Goal: Information Seeking & Learning: Learn about a topic

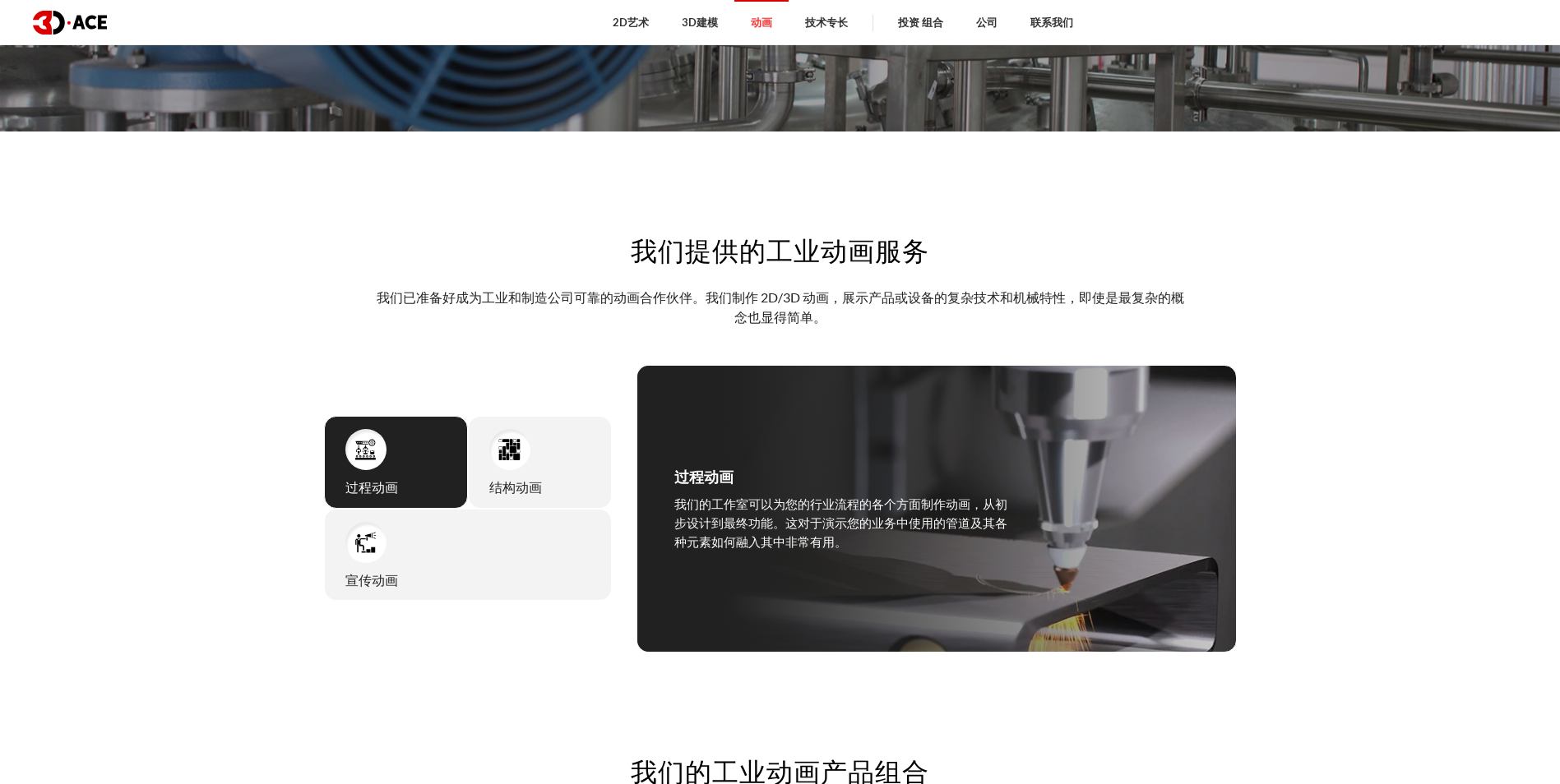
scroll to position [657, 0]
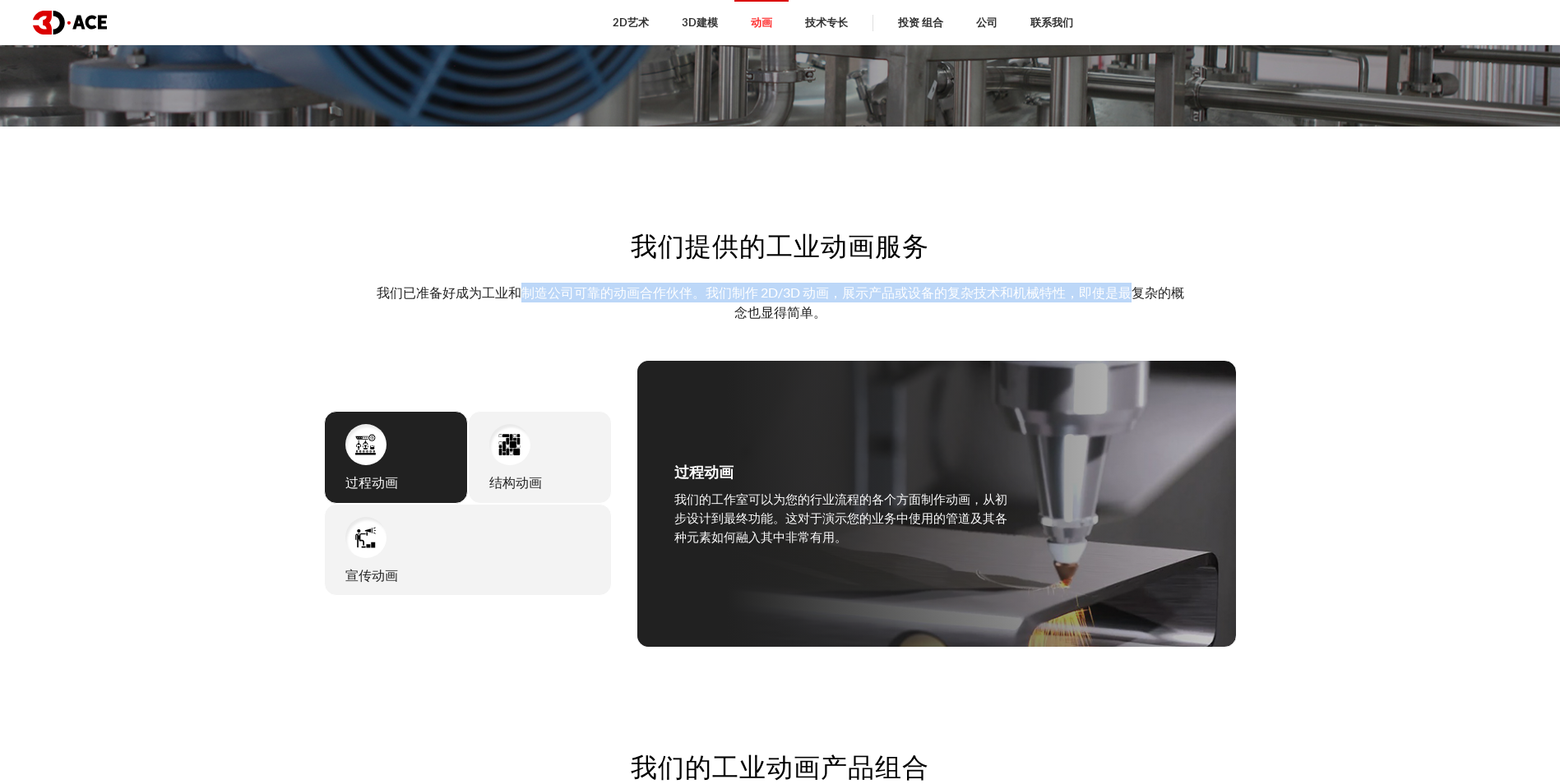
drag, startPoint x: 524, startPoint y: 296, endPoint x: 1130, endPoint y: 296, distance: 606.0
click at [1130, 296] on p "我们已准备好成为工业和制造公司可靠的动画合作伙伴。我们制作 2D/3D 动画，展示产品或设备的复杂技术和机械特性，即使是最复杂的概念也显得简单。" at bounding box center [780, 303] width 810 height 40
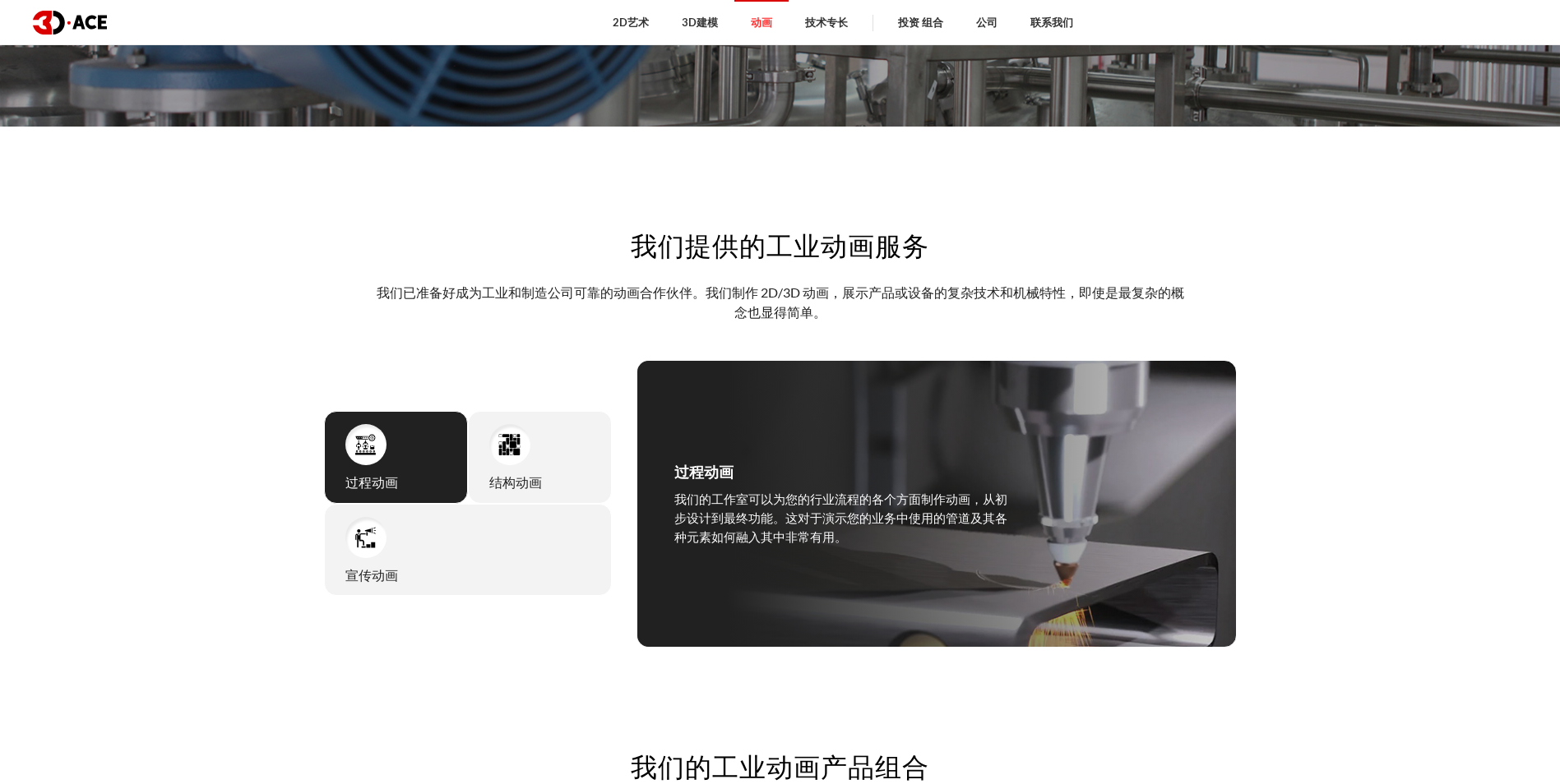
drag, startPoint x: 1130, startPoint y: 296, endPoint x: 1109, endPoint y: 311, distance: 25.8
click at [1109, 311] on p "我们已准备好成为工业和制造公司可靠的动画合作伙伴。我们制作 2D/3D 动画，展示产品或设备的复杂技术和机械特性，即使是最复杂的概念也显得简单。" at bounding box center [780, 303] width 810 height 40
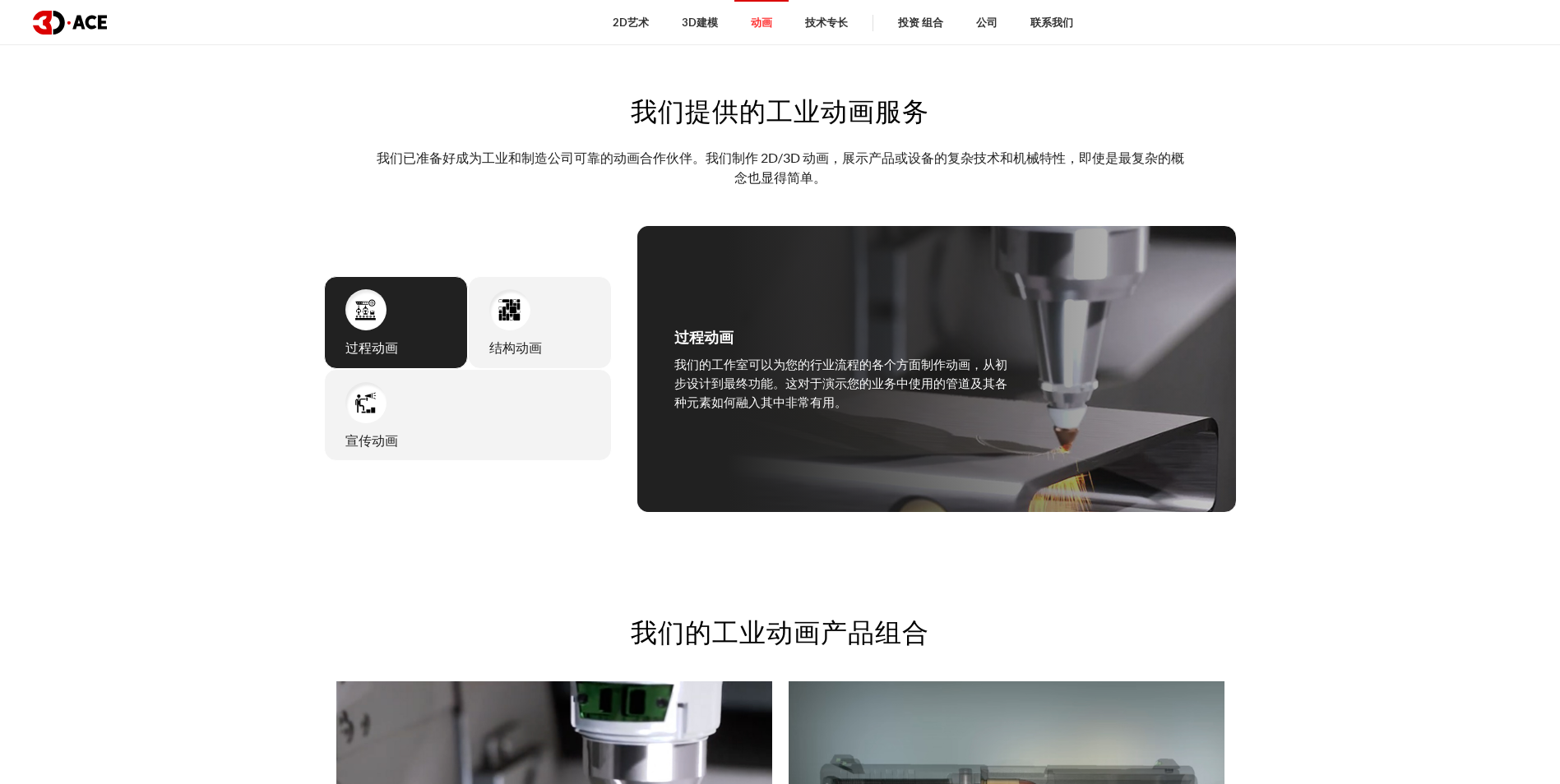
scroll to position [822, 0]
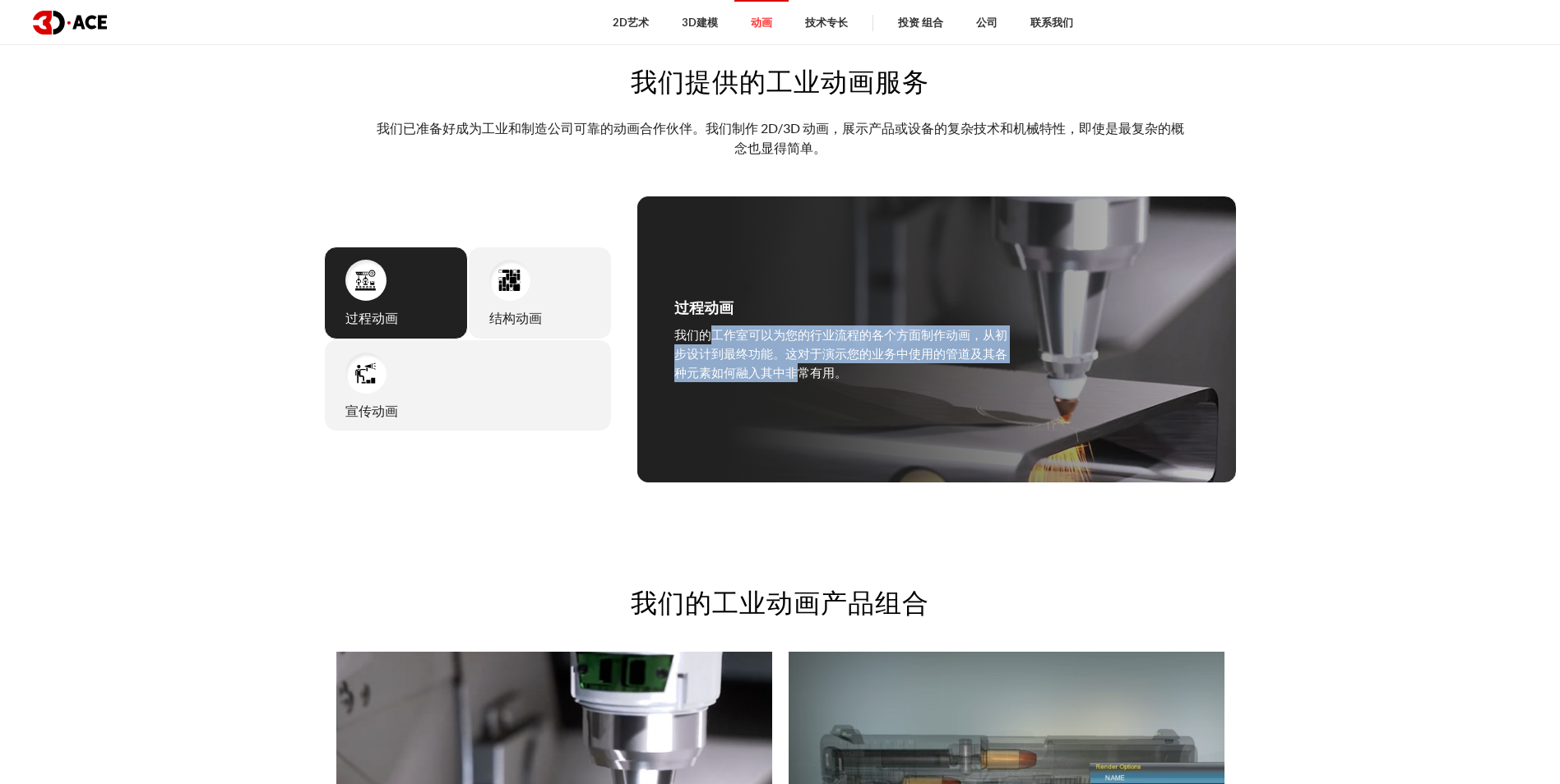
drag, startPoint x: 713, startPoint y: 337, endPoint x: 799, endPoint y: 366, distance: 90.8
click at [799, 366] on p "我们的工作室可以为您的行业流程的各个方面制作动画，从初步设计到最终功能。这对于演示您的业务中使用的管道及其各种元素如何融入其中非常有用。" at bounding box center [843, 354] width 337 height 57
drag, startPoint x: 799, startPoint y: 366, endPoint x: 793, endPoint y: 381, distance: 16.2
click at [793, 381] on p "我们的工作室可以为您的行业流程的各个方面制作动画，从初步设计到最终功能。这对于演示您的业务中使用的管道及其各种元素如何融入其中非常有用。" at bounding box center [843, 354] width 337 height 57
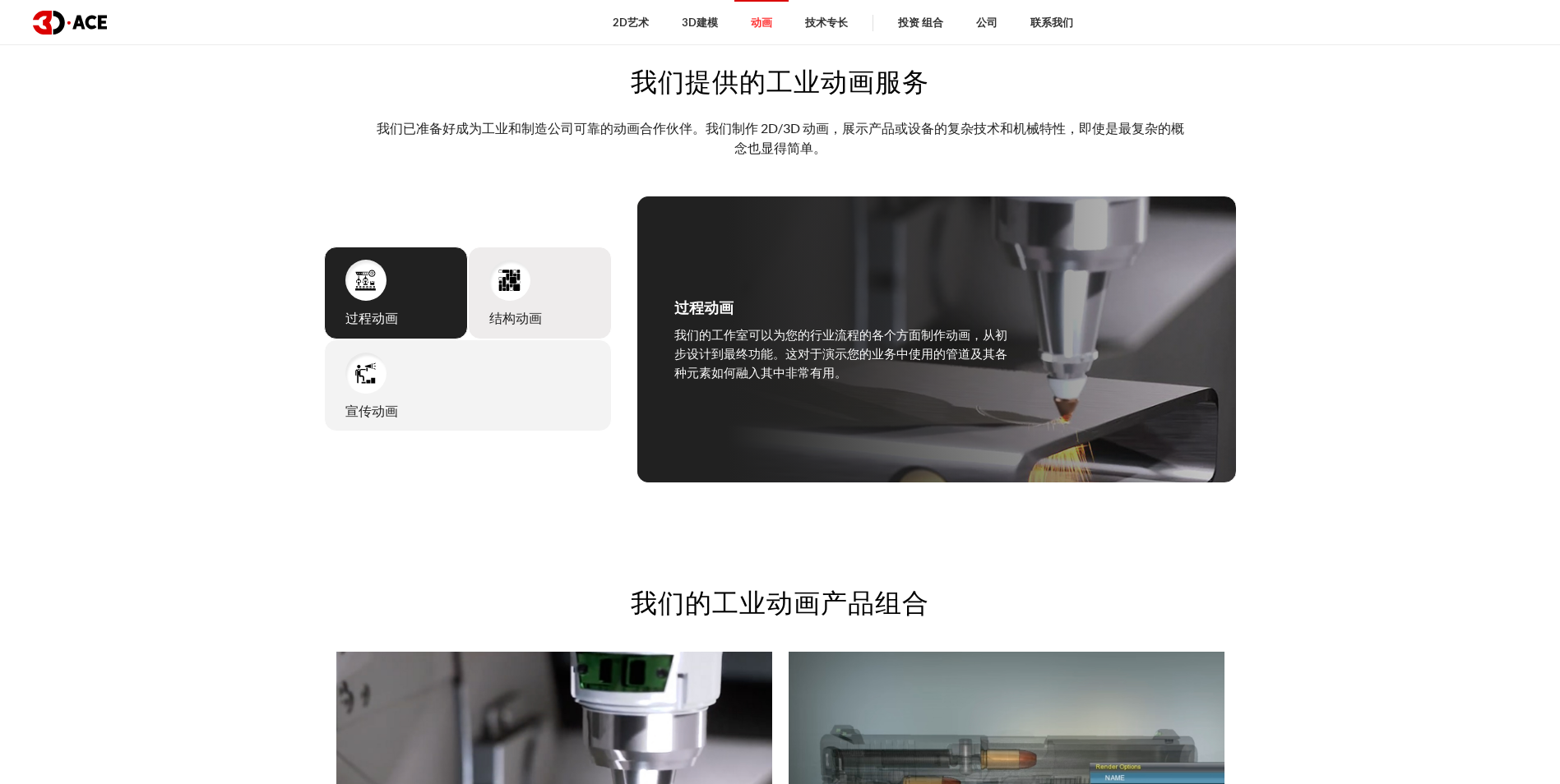
click at [544, 294] on div "结构动画 Structural animation does a wonderful job of showing the internal componen…" at bounding box center [540, 293] width 144 height 93
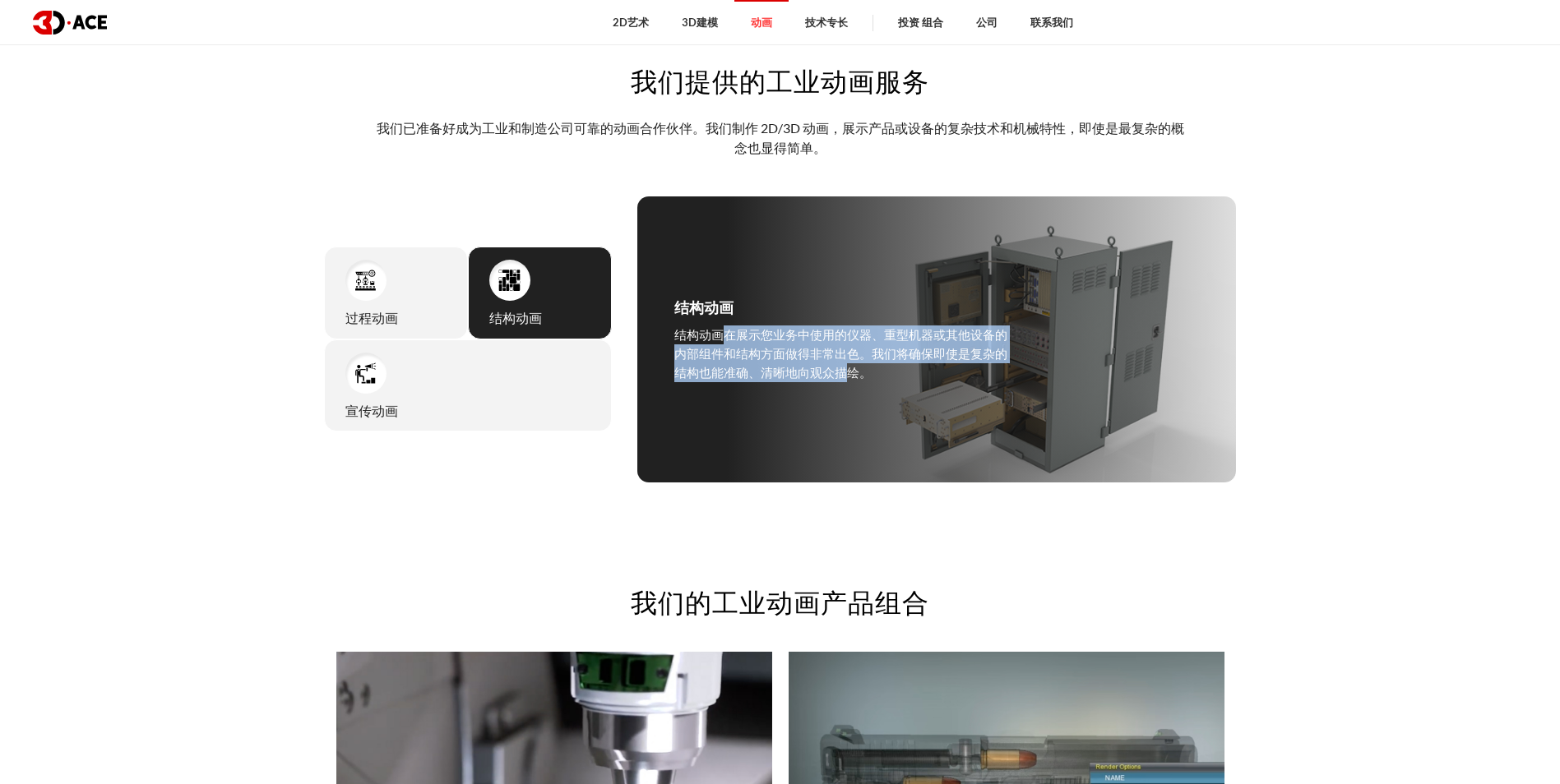
drag, startPoint x: 726, startPoint y: 335, endPoint x: 842, endPoint y: 368, distance: 120.6
click at [842, 368] on p "结构动画在展示您业务中使用的仪器、重型机器或其他设备的内部组件和结构方面做得非常出色。我们将确保即使是复杂的结构也能准确、清晰地向观众描绘。" at bounding box center [843, 354] width 337 height 57
drag, startPoint x: 842, startPoint y: 368, endPoint x: 803, endPoint y: 374, distance: 39.5
click at [803, 374] on p "结构动画在展示您业务中使用的仪器、重型机器或其他设备的内部组件和结构方面做得非常出色。我们将确保即使是复杂的结构也能准确、清晰地向观众描绘。" at bounding box center [843, 354] width 337 height 57
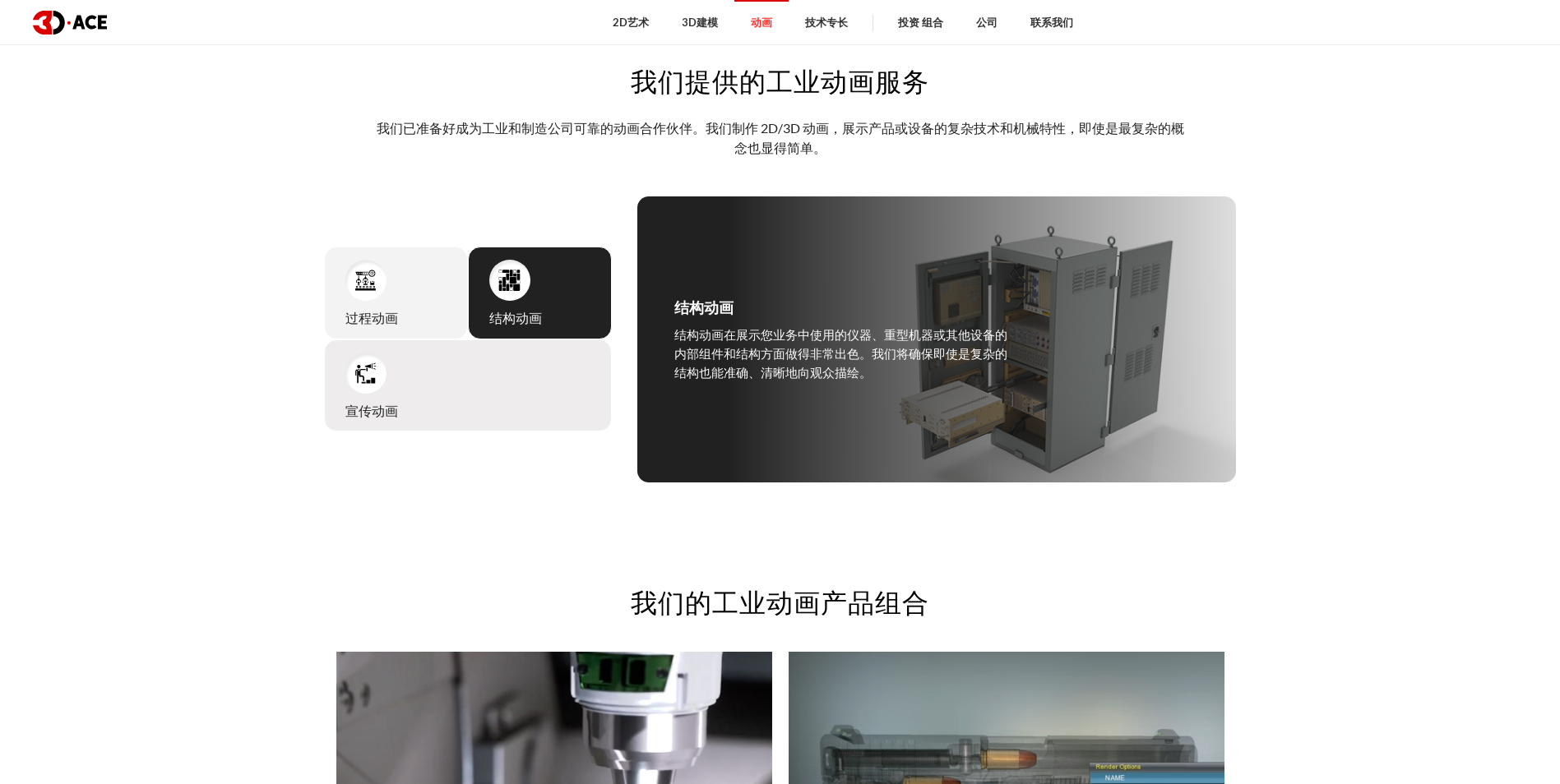
click at [475, 376] on div "宣传动画 If you ever need to show off any products, hardware, or services to buyers…" at bounding box center [468, 386] width 288 height 93
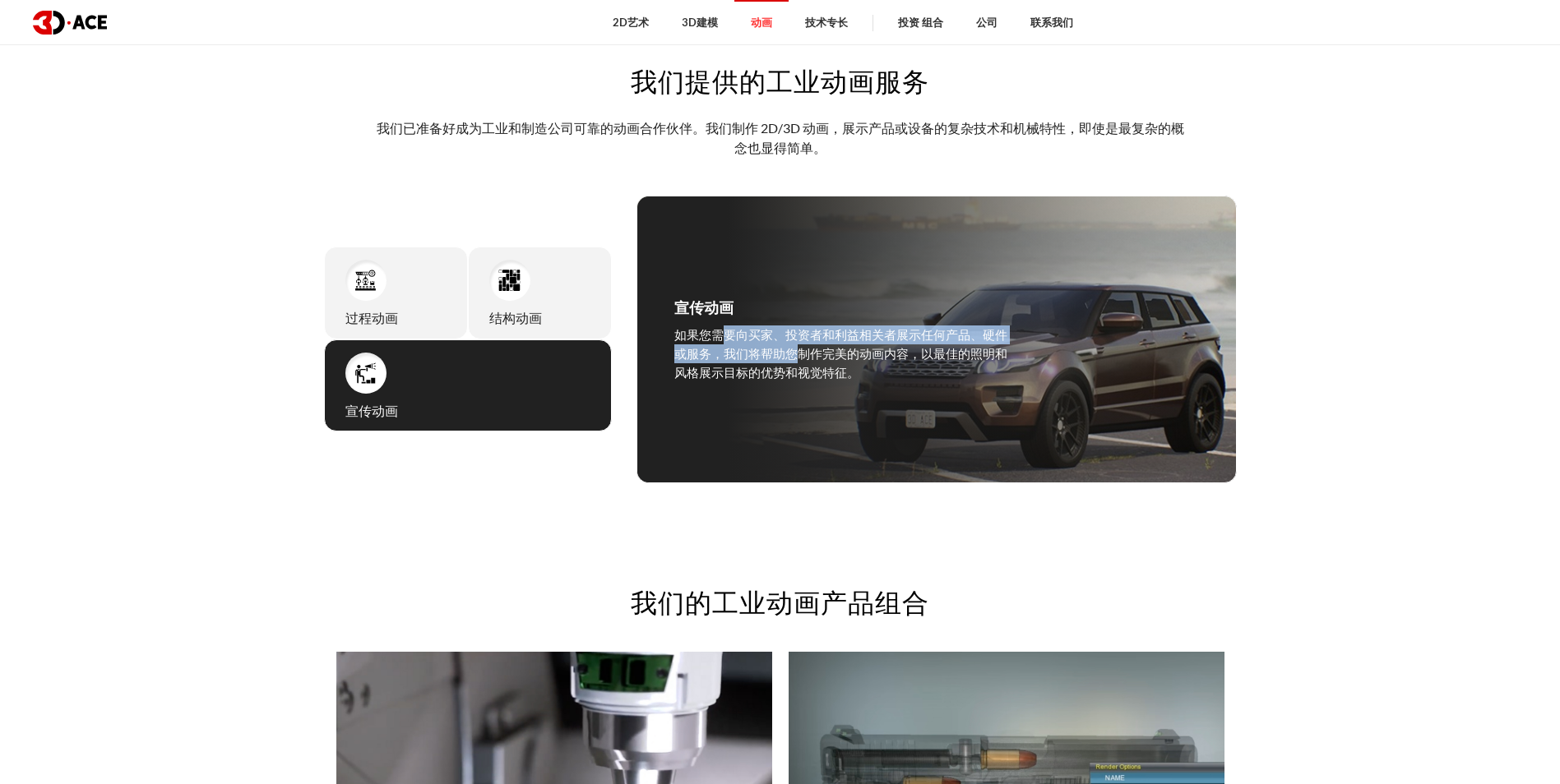
drag, startPoint x: 743, startPoint y: 342, endPoint x: 800, endPoint y: 359, distance: 59.5
click at [800, 359] on p "如果您需要向买家、投资者和利益相关者展示任何产品、硬件或服务，我们将帮助您制作完美的动画内容，以最佳的照明和风格展示目标的优势和视觉特征。" at bounding box center [843, 354] width 337 height 57
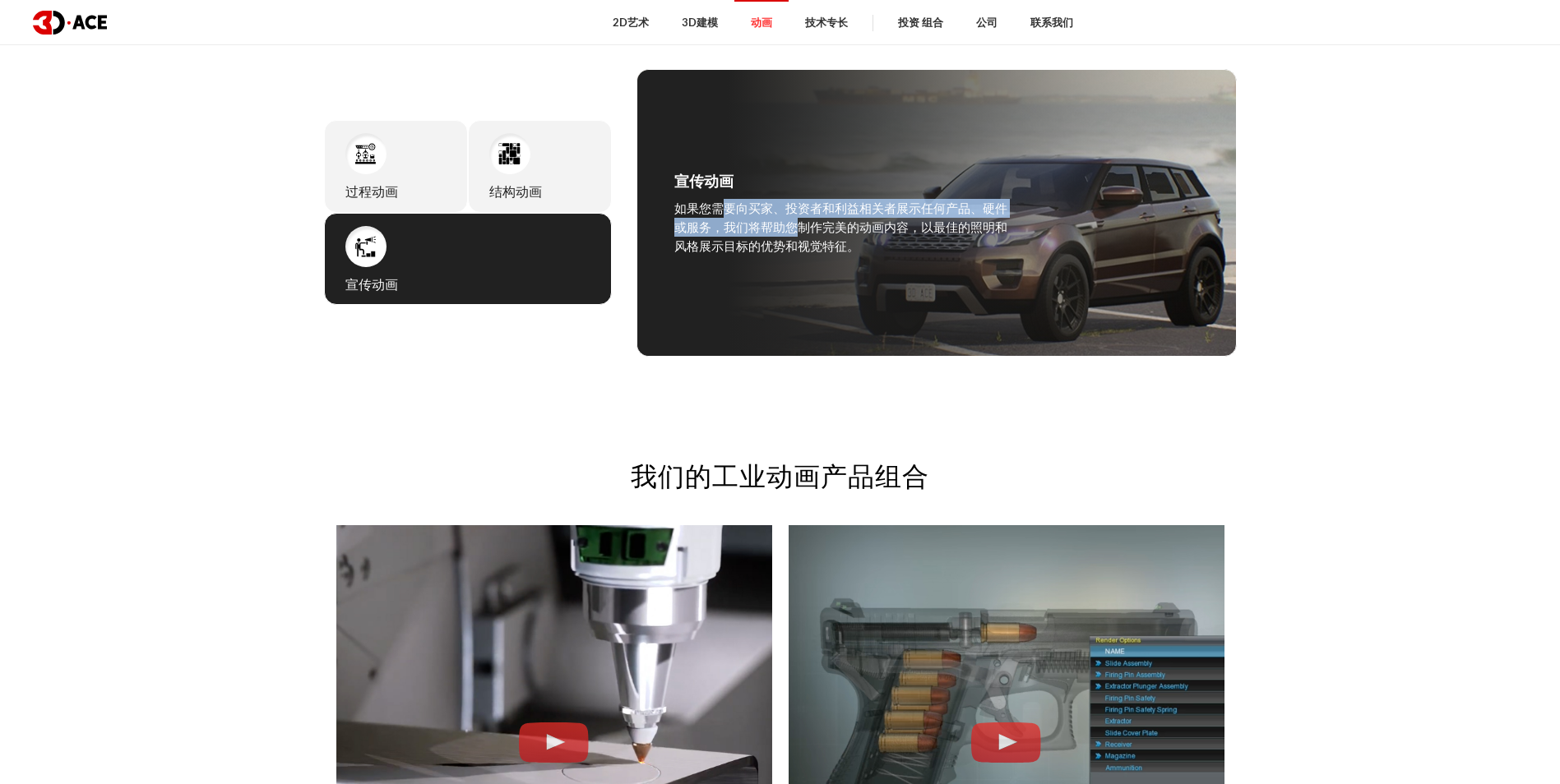
scroll to position [1150, 0]
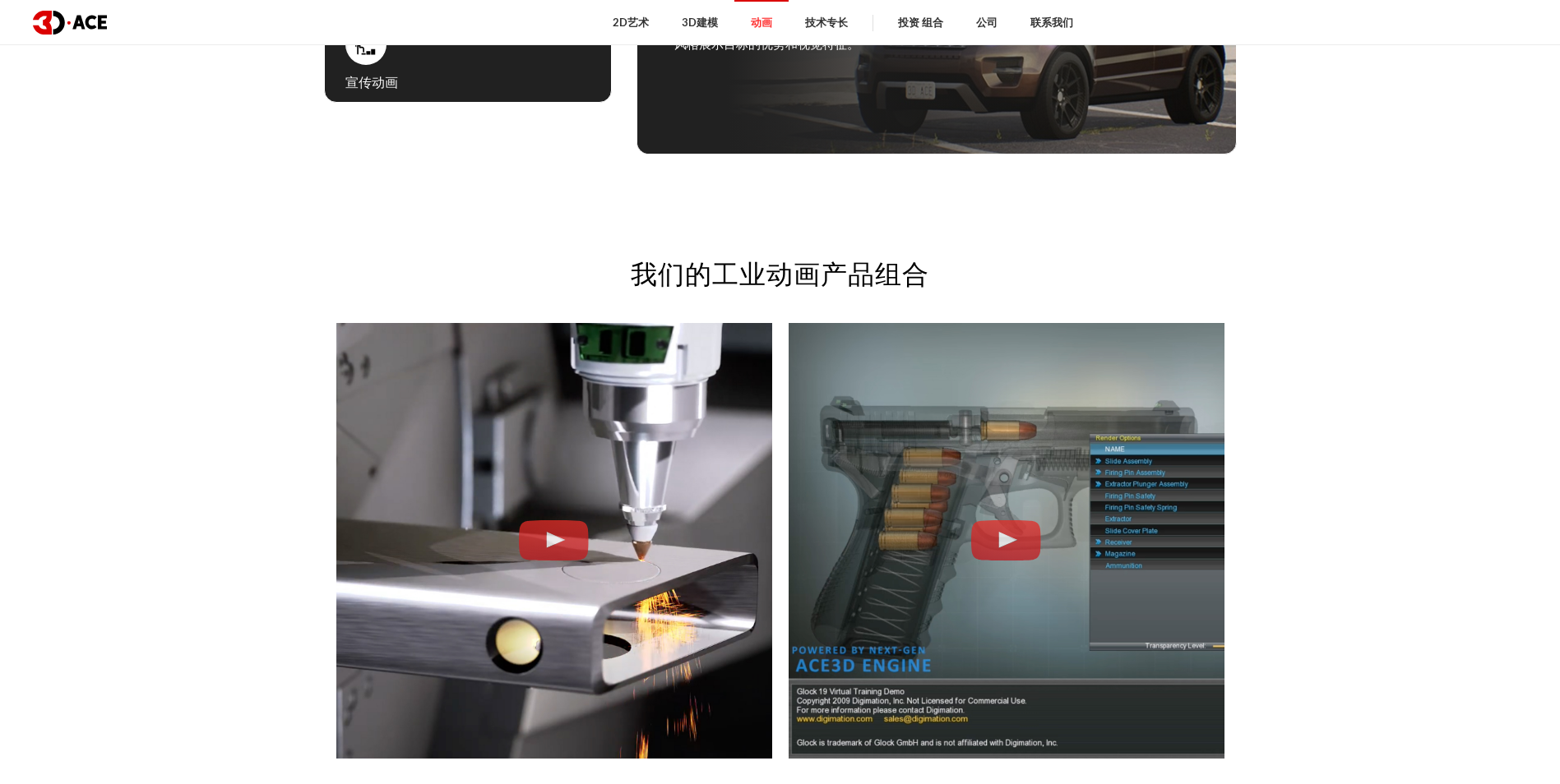
click at [552, 232] on div "我们的工业动画产品组合 管材激光切割机 格洛克培训 探索更多" at bounding box center [780, 545] width 937 height 682
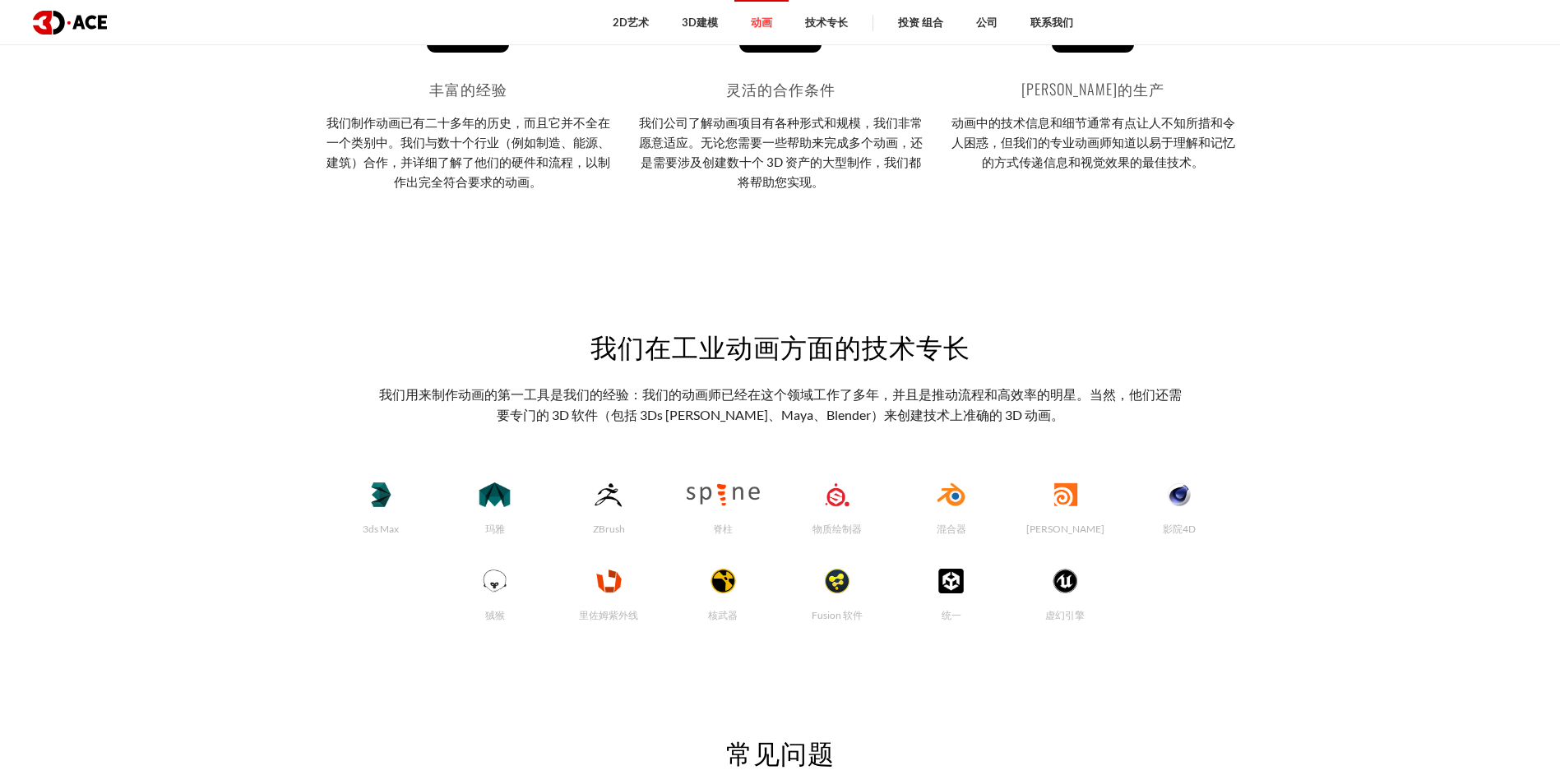
scroll to position [3205, 0]
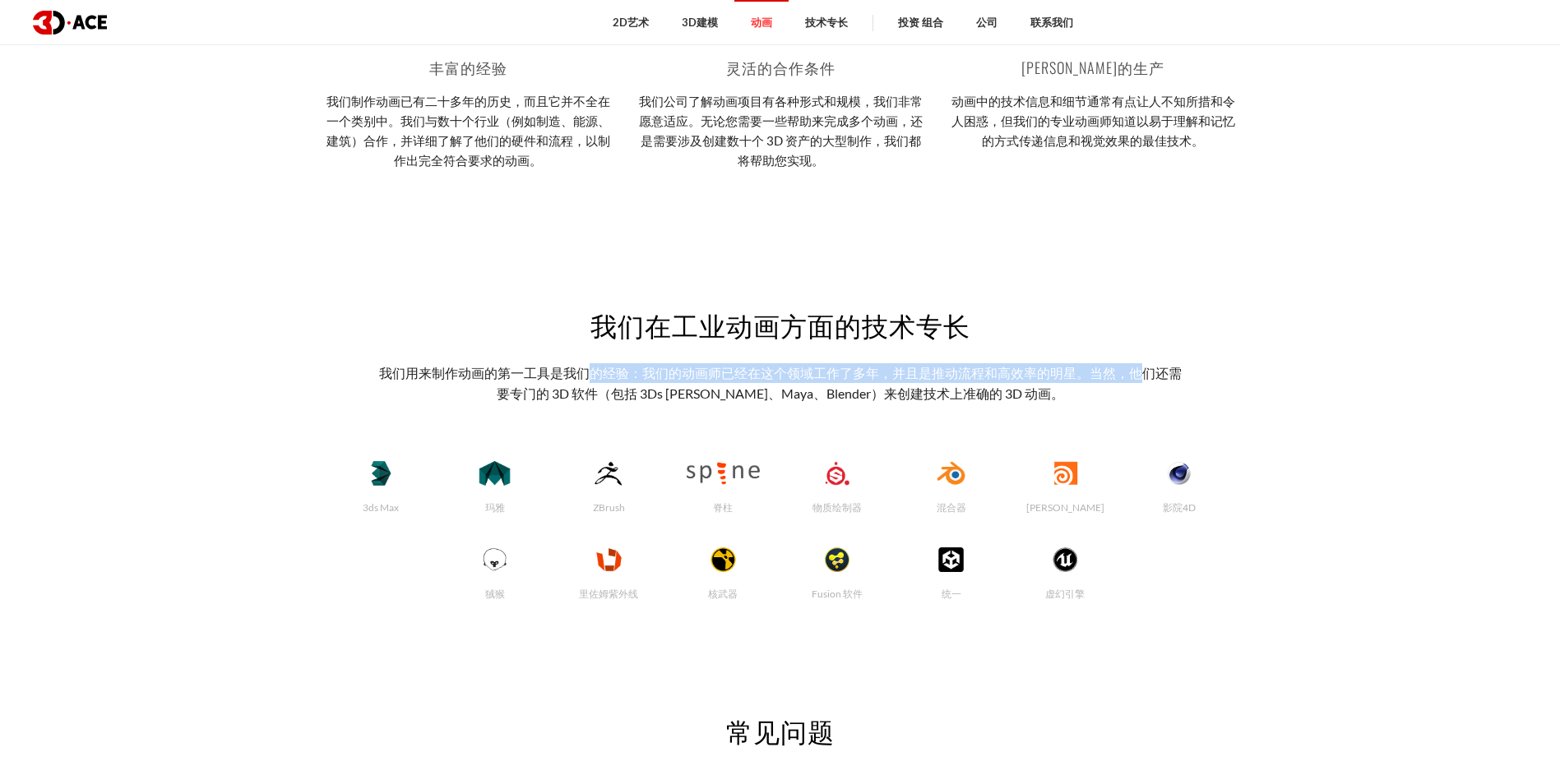
drag, startPoint x: 586, startPoint y: 377, endPoint x: 1143, endPoint y: 372, distance: 557.0
click at [1143, 372] on p "我们用来制作动画的第一工具是我们的经验：我们的动画师已经在这个领域工作了多年，并且是推动流程和高效率的明星。当然，他们还需要专门的 3D 软件（包括 3Ds …" at bounding box center [780, 383] width 810 height 40
drag, startPoint x: 1143, startPoint y: 372, endPoint x: 929, endPoint y: 372, distance: 214.0
click at [929, 372] on p "我们用来制作动画的第一工具是我们的经验：我们的动画师已经在这个领域工作了多年，并且是推动流程和高效率的明星。当然，他们还需要专门的 3D 软件（包括 3Ds …" at bounding box center [780, 383] width 810 height 40
drag, startPoint x: 491, startPoint y: 371, endPoint x: 1030, endPoint y: 375, distance: 539.0
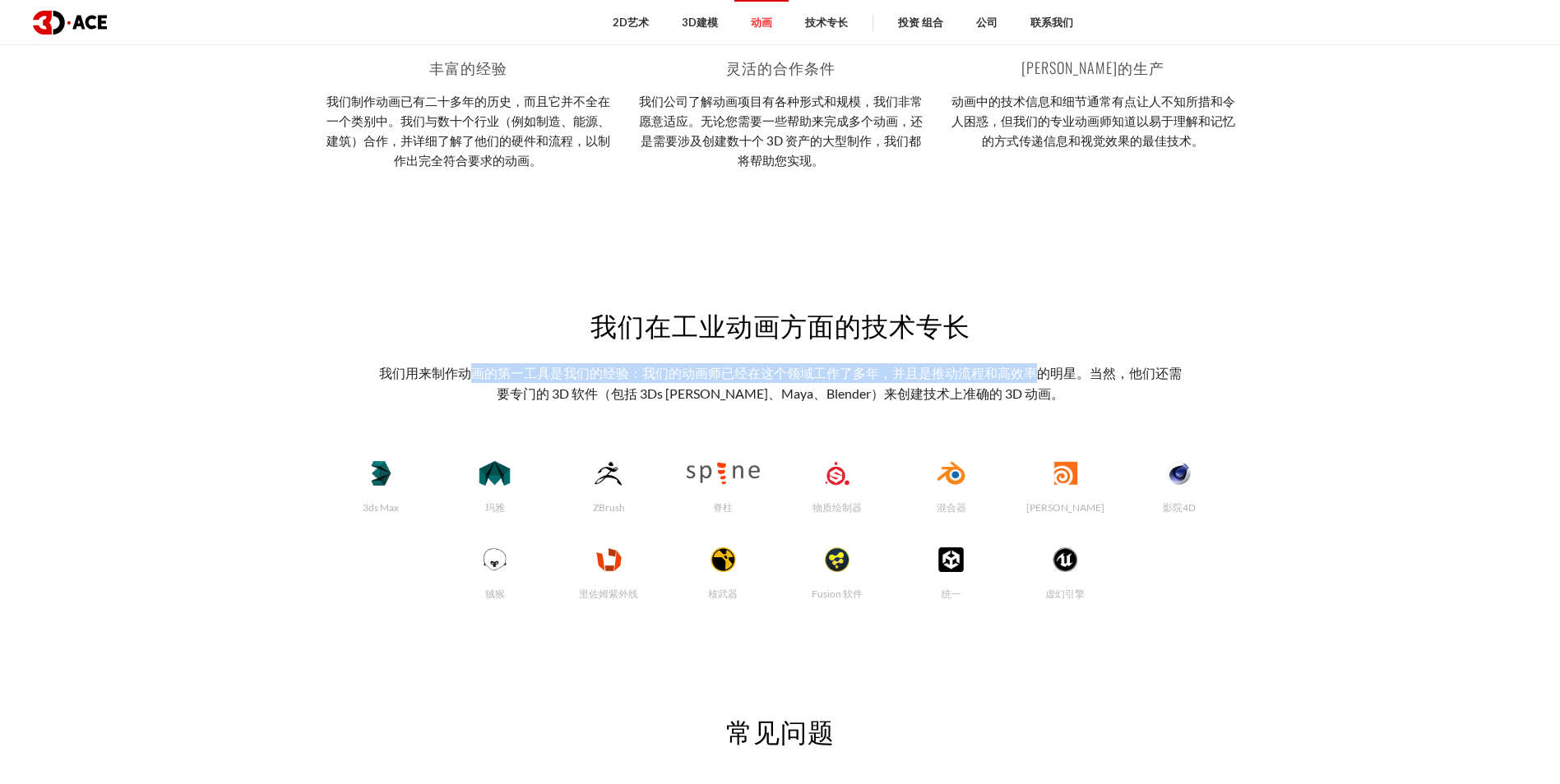
click at [1030, 375] on p "我们用来制作动画的第一工具是我们的经验：我们的动画师已经在这个领域工作了多年，并且是推动流程和高效率的明星。当然，他们还需要专门的 3D 软件（包括 3Ds …" at bounding box center [780, 383] width 810 height 40
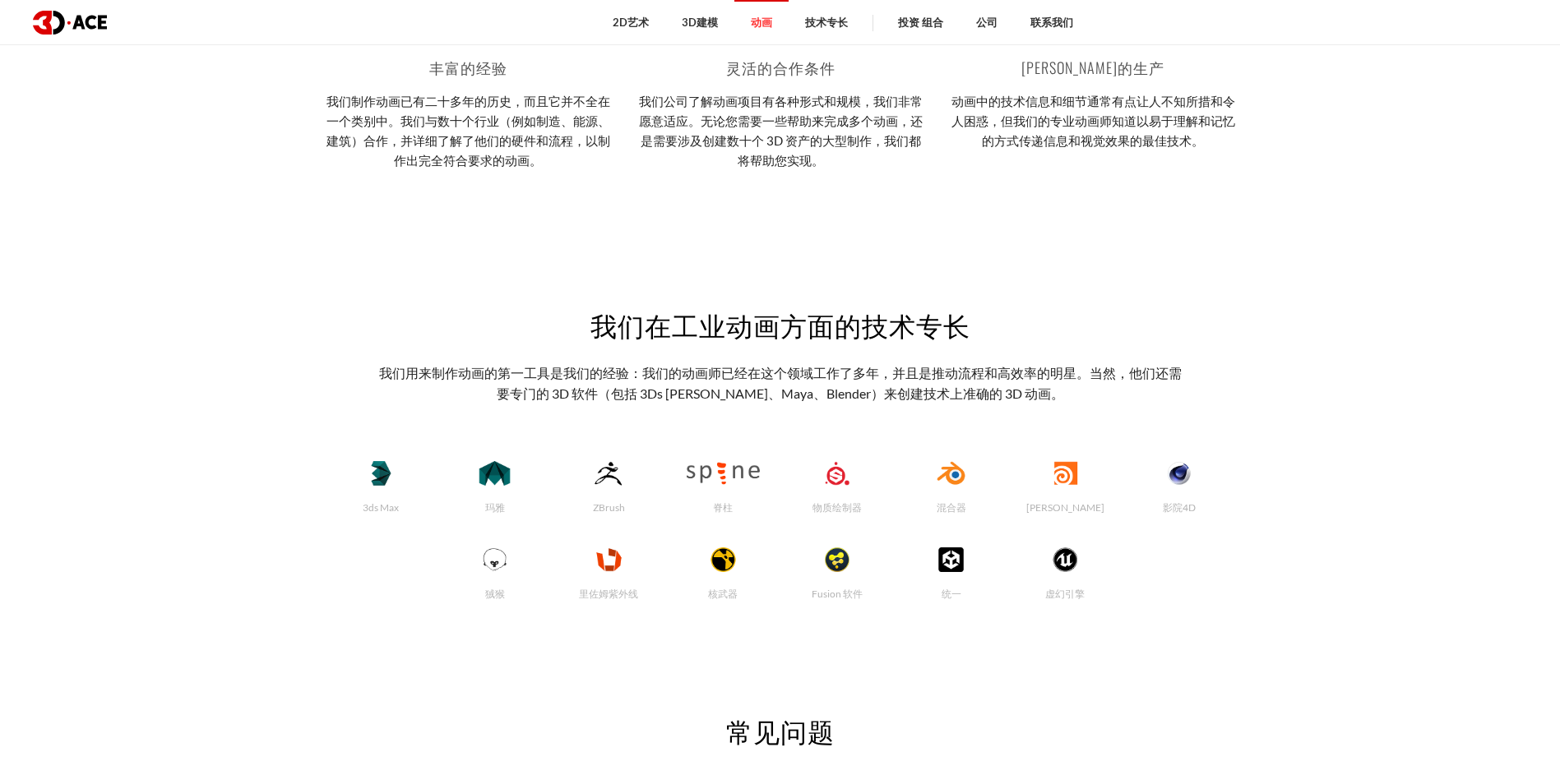
drag, startPoint x: 1030, startPoint y: 375, endPoint x: 978, endPoint y: 384, distance: 52.8
click at [978, 384] on p "我们用来制作动画的第一工具是我们的经验：我们的动画师已经在这个领域工作了多年，并且是推动流程和高效率的明星。当然，他们还需要专门的 3D 软件（包括 3Ds …" at bounding box center [780, 383] width 810 height 40
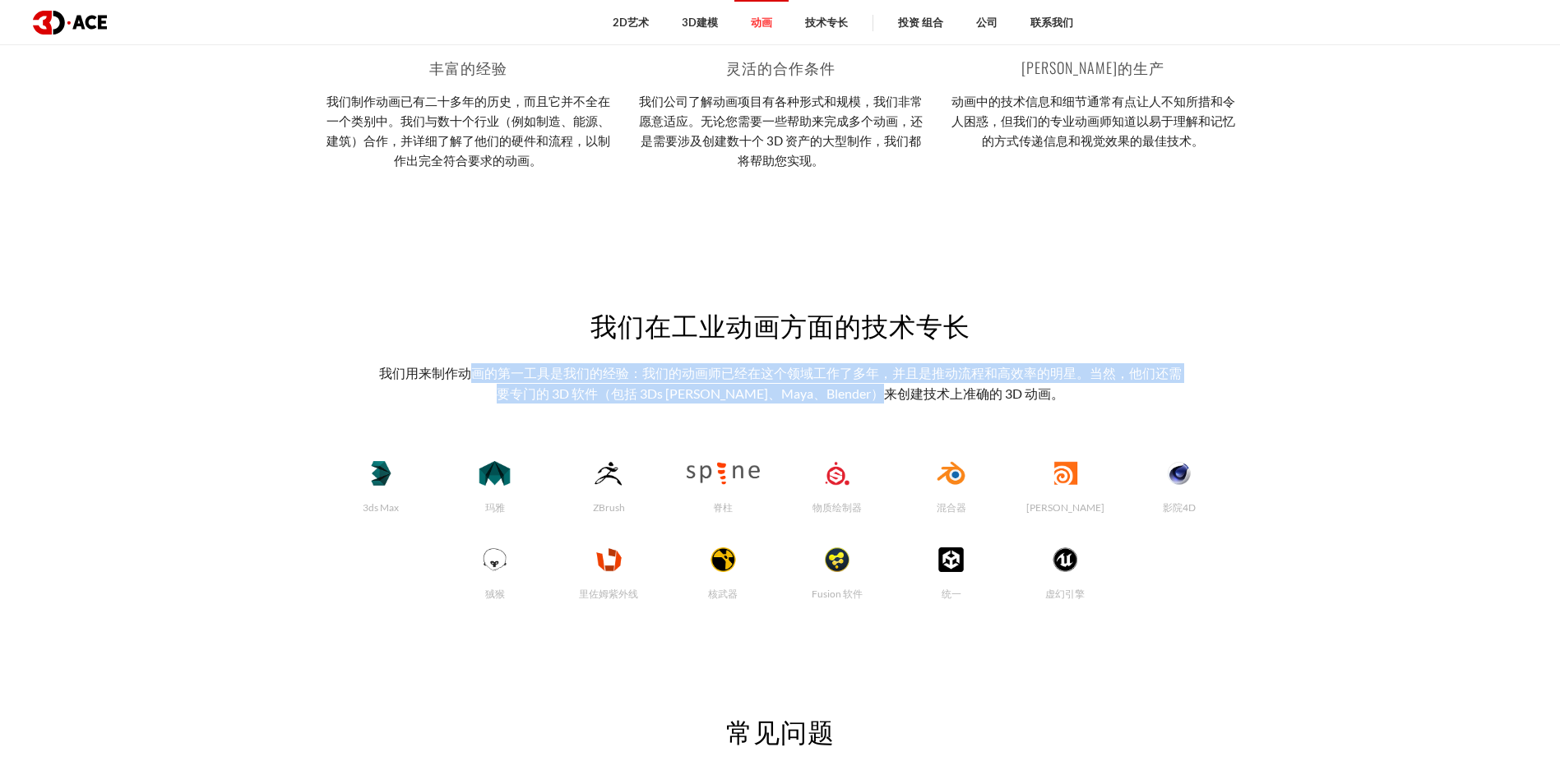
drag, startPoint x: 969, startPoint y: 391, endPoint x: 475, endPoint y: 366, distance: 494.6
click at [475, 366] on p "我们用来制作动画的第一工具是我们的经验：我们的动画师已经在这个领域工作了多年，并且是推动流程和高效率的明星。当然，他们还需要专门的 3D 软件（包括 3Ds …" at bounding box center [780, 383] width 810 height 40
drag, startPoint x: 461, startPoint y: 371, endPoint x: 1119, endPoint y: 372, distance: 658.0
click at [1119, 372] on p "我们用来制作动画的第一工具是我们的经验：我们的动画师已经在这个领域工作了多年，并且是推动流程和高效率的明星。当然，他们还需要专门的 3D 软件（包括 3Ds …" at bounding box center [780, 383] width 810 height 40
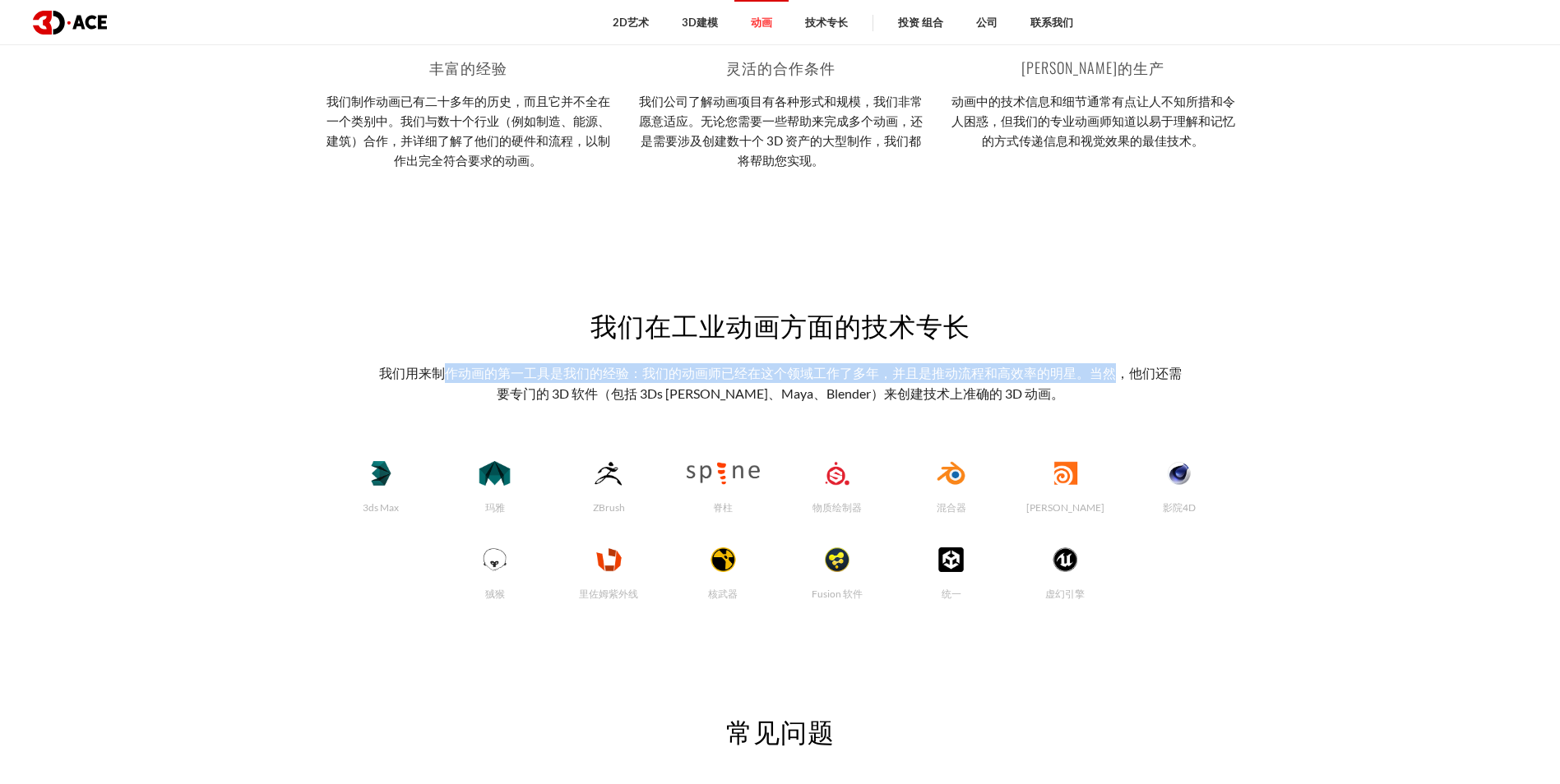
drag, startPoint x: 1119, startPoint y: 372, endPoint x: 985, endPoint y: 381, distance: 134.3
click at [985, 381] on p "我们用来制作动画的第一工具是我们的经验：我们的动画师已经在这个领域工作了多年，并且是推动流程和高效率的明星。当然，他们还需要专门的 3D 软件（包括 3Ds …" at bounding box center [780, 383] width 810 height 40
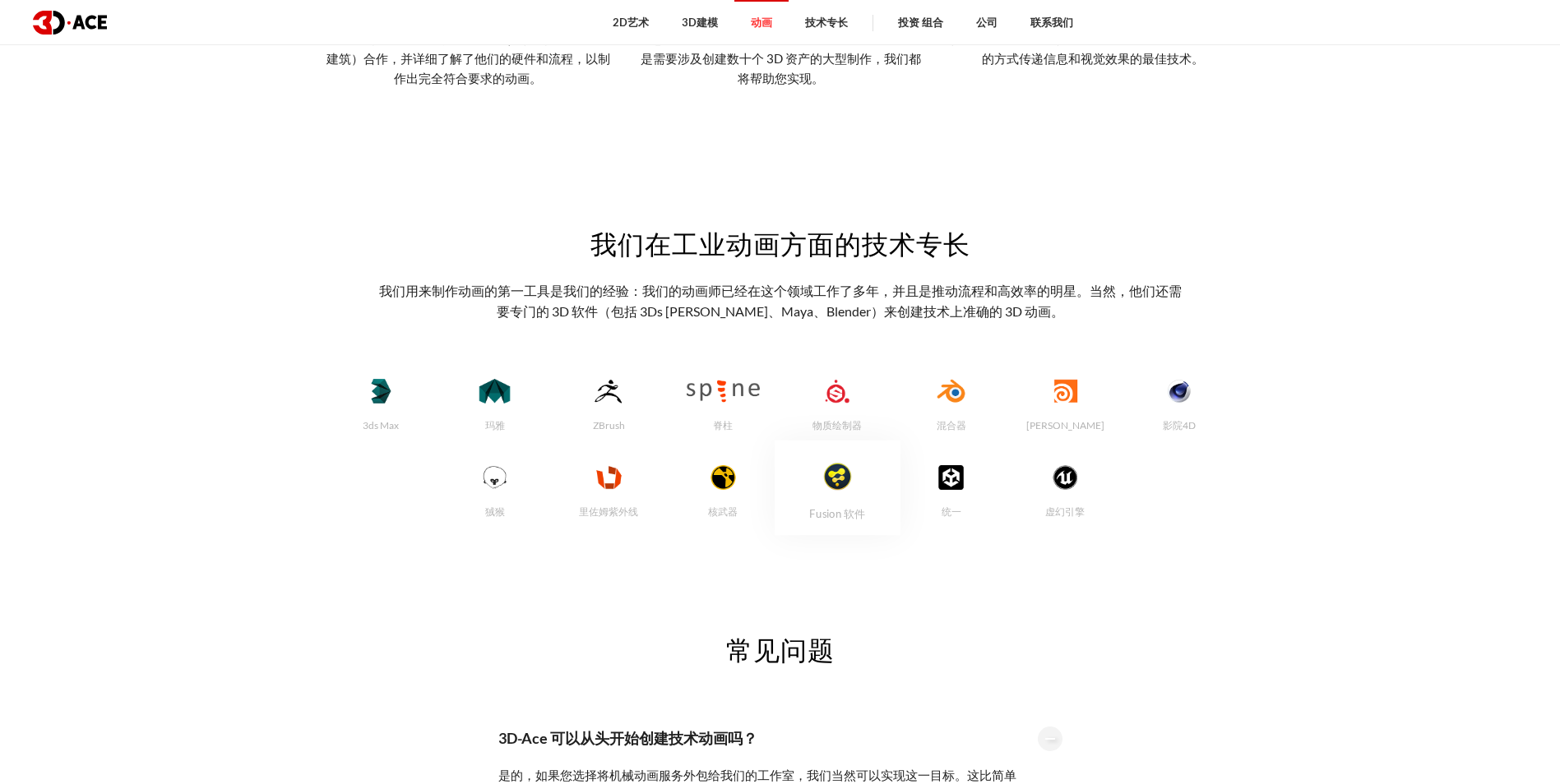
scroll to position [3533, 0]
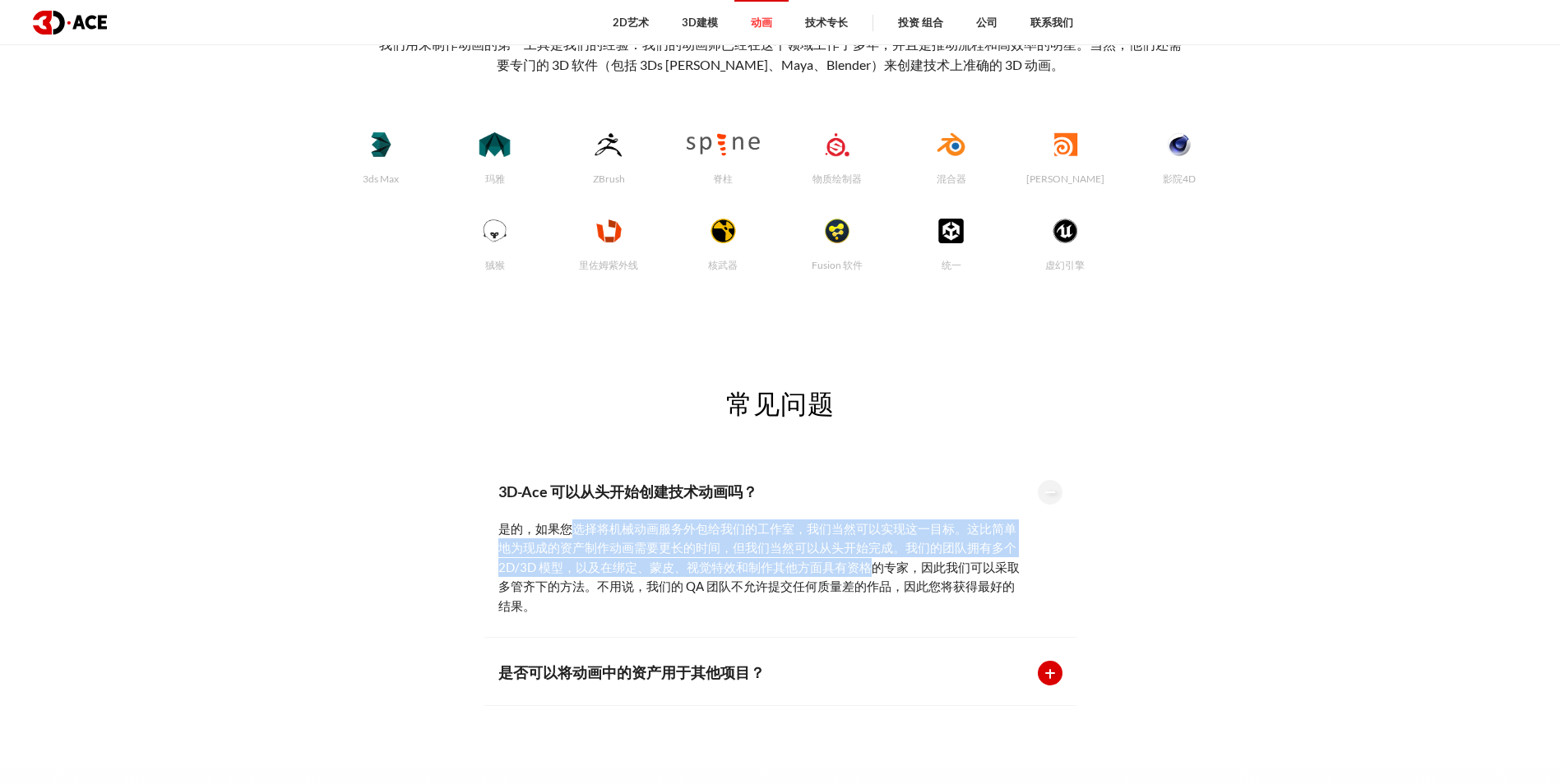
drag, startPoint x: 640, startPoint y: 536, endPoint x: 867, endPoint y: 566, distance: 229.0
click at [867, 566] on div "是的，如果您选择将机械动画服务外包给我们的工作室，我们当然可以实现这一目标。这比简单地为现成的资产制作动画需要更长的时间，但我们当然可以从头开始完成。我们的团…" at bounding box center [759, 559] width 523 height 113
drag, startPoint x: 867, startPoint y: 566, endPoint x: 776, endPoint y: 570, distance: 91.1
click at [776, 570] on div "是的，如果您选择将机械动画服务外包给我们的工作室，我们当然可以实现这一目标。这比简单地为现成的资产制作动画需要更长的时间，但我们当然可以从头开始完成。我们的团…" at bounding box center [759, 559] width 523 height 113
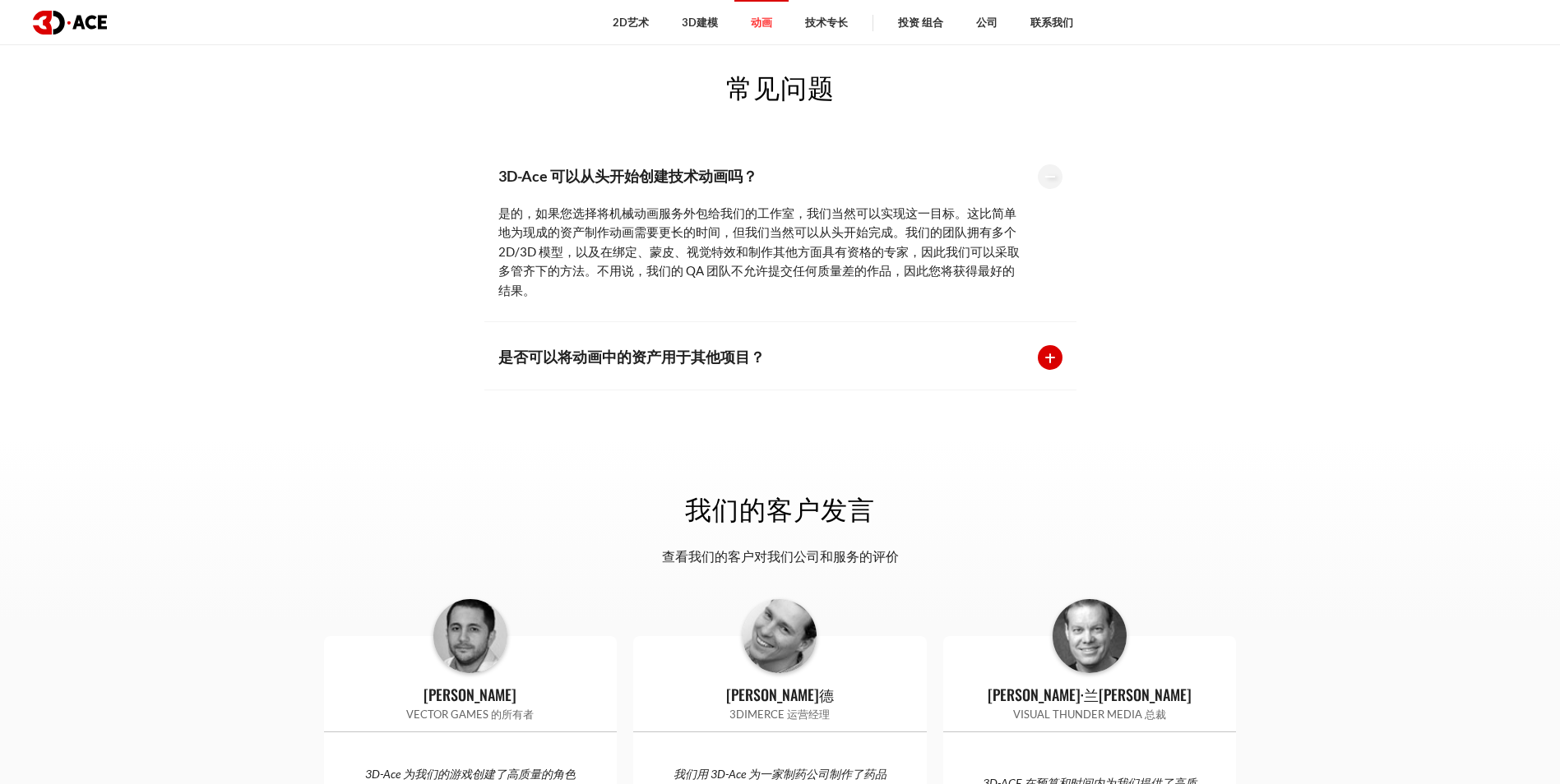
scroll to position [3945, 0]
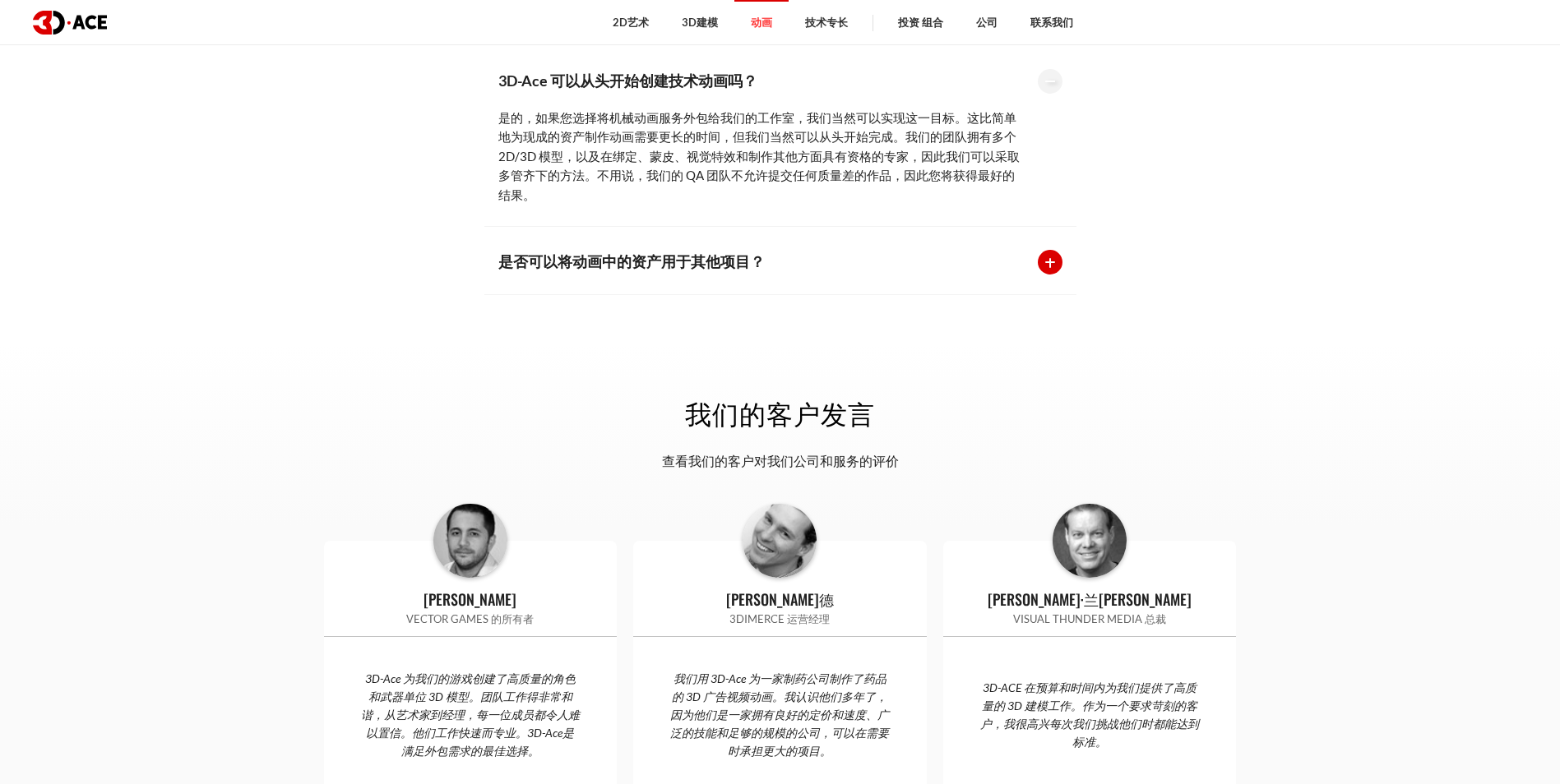
click at [1045, 258] on div at bounding box center [1050, 263] width 25 height 25
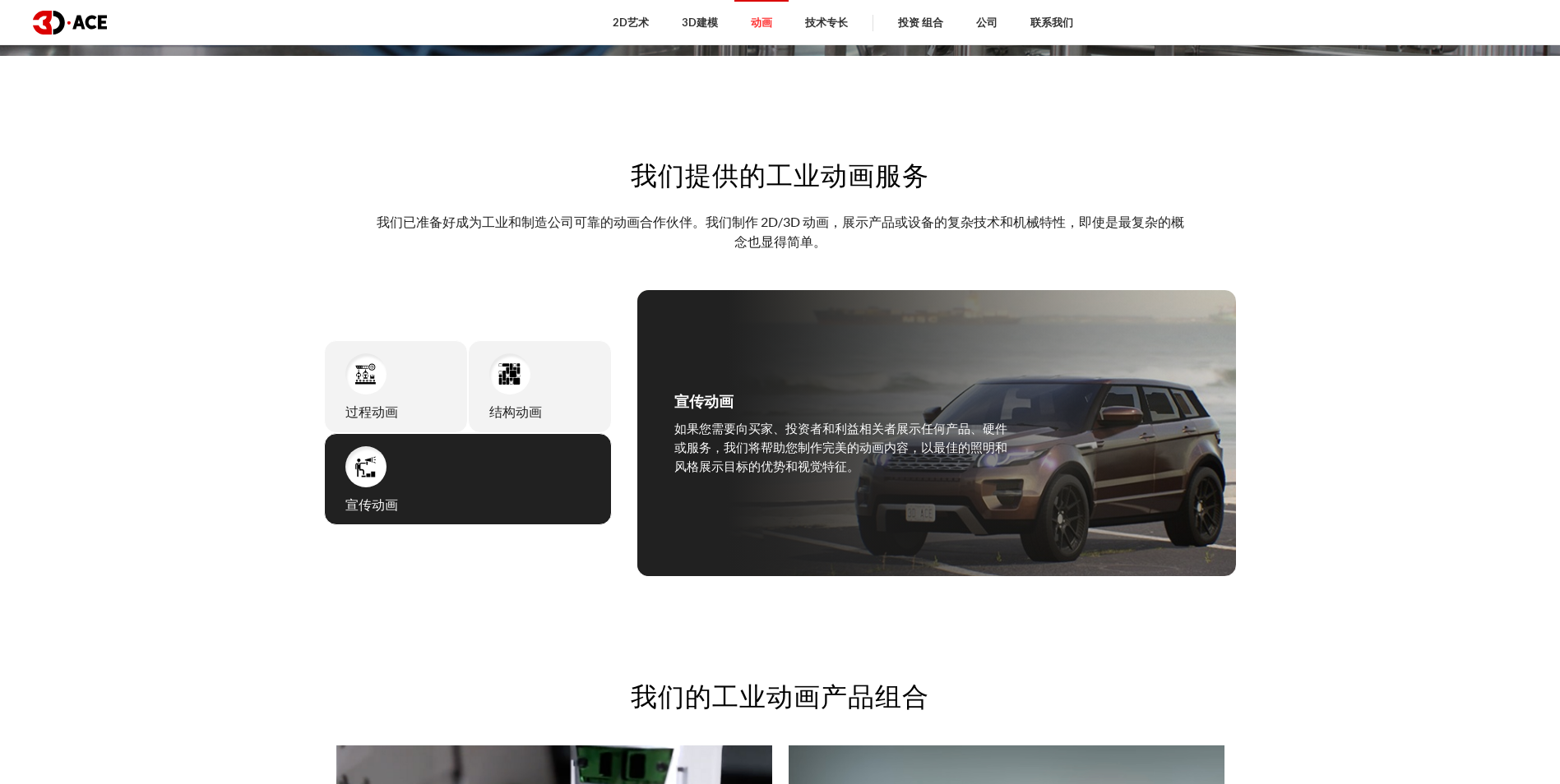
scroll to position [0, 0]
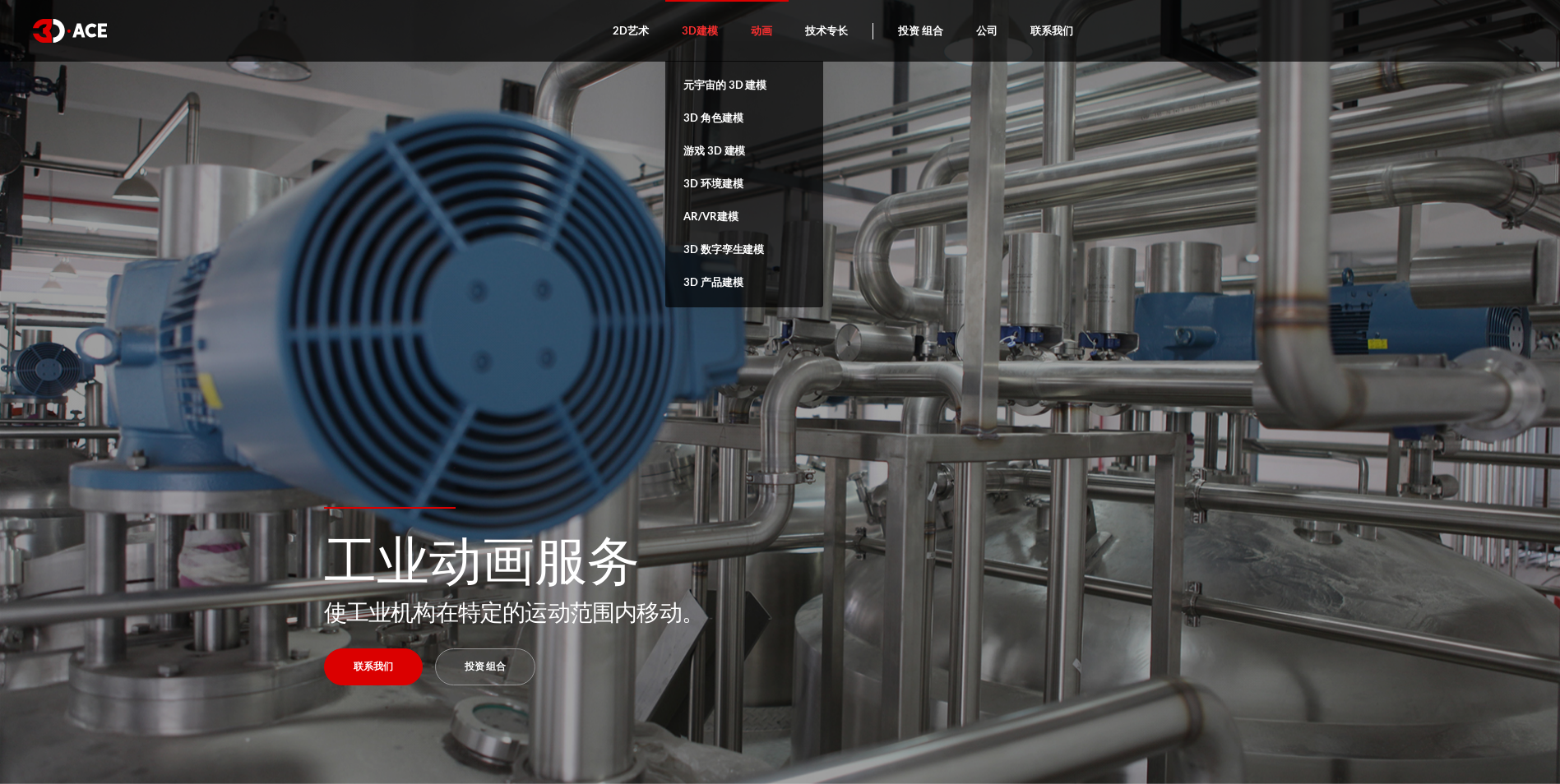
click at [701, 31] on link "3D建模" at bounding box center [700, 30] width 69 height 62
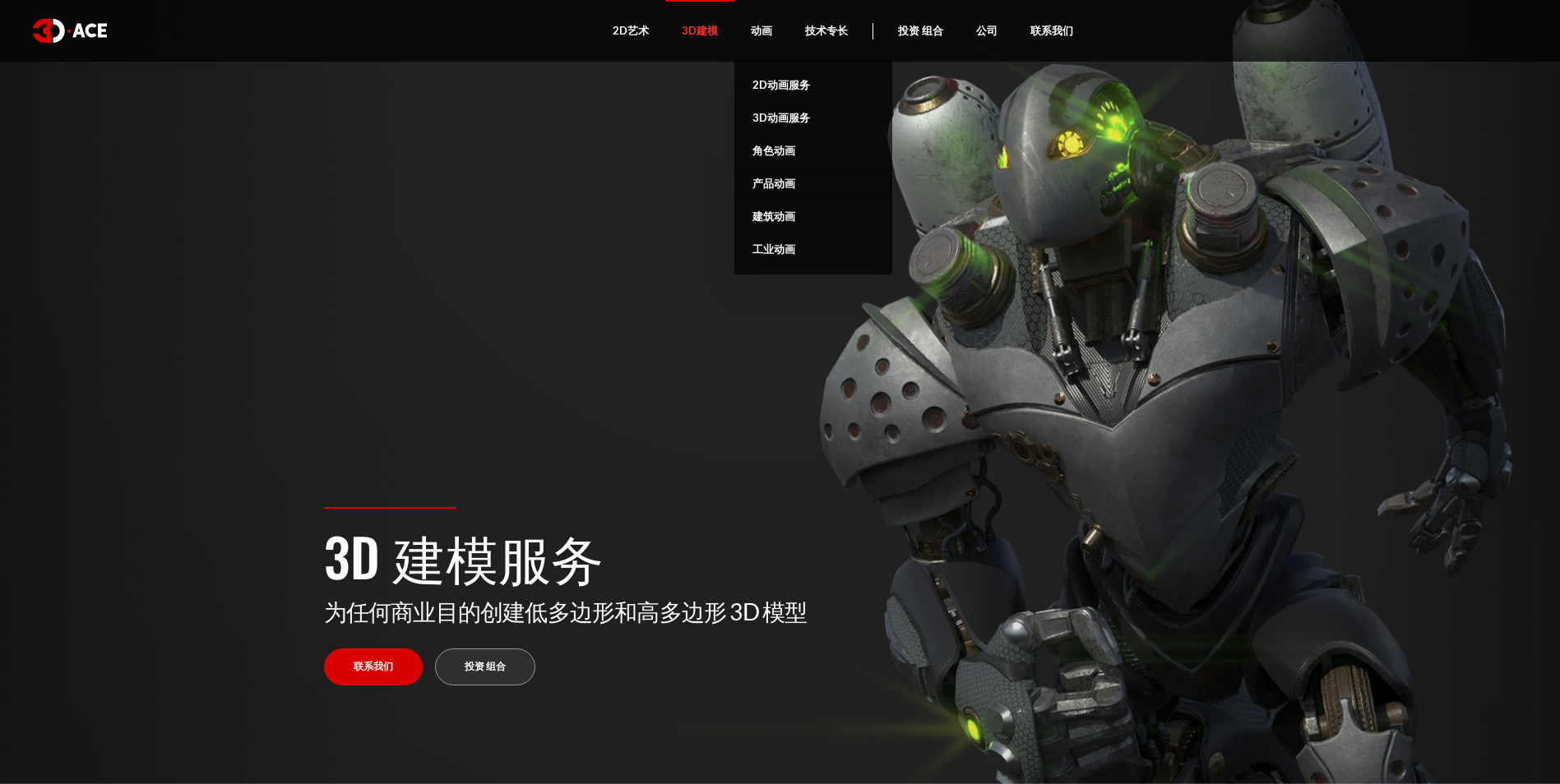
click at [787, 190] on link "产品动画" at bounding box center [813, 184] width 158 height 33
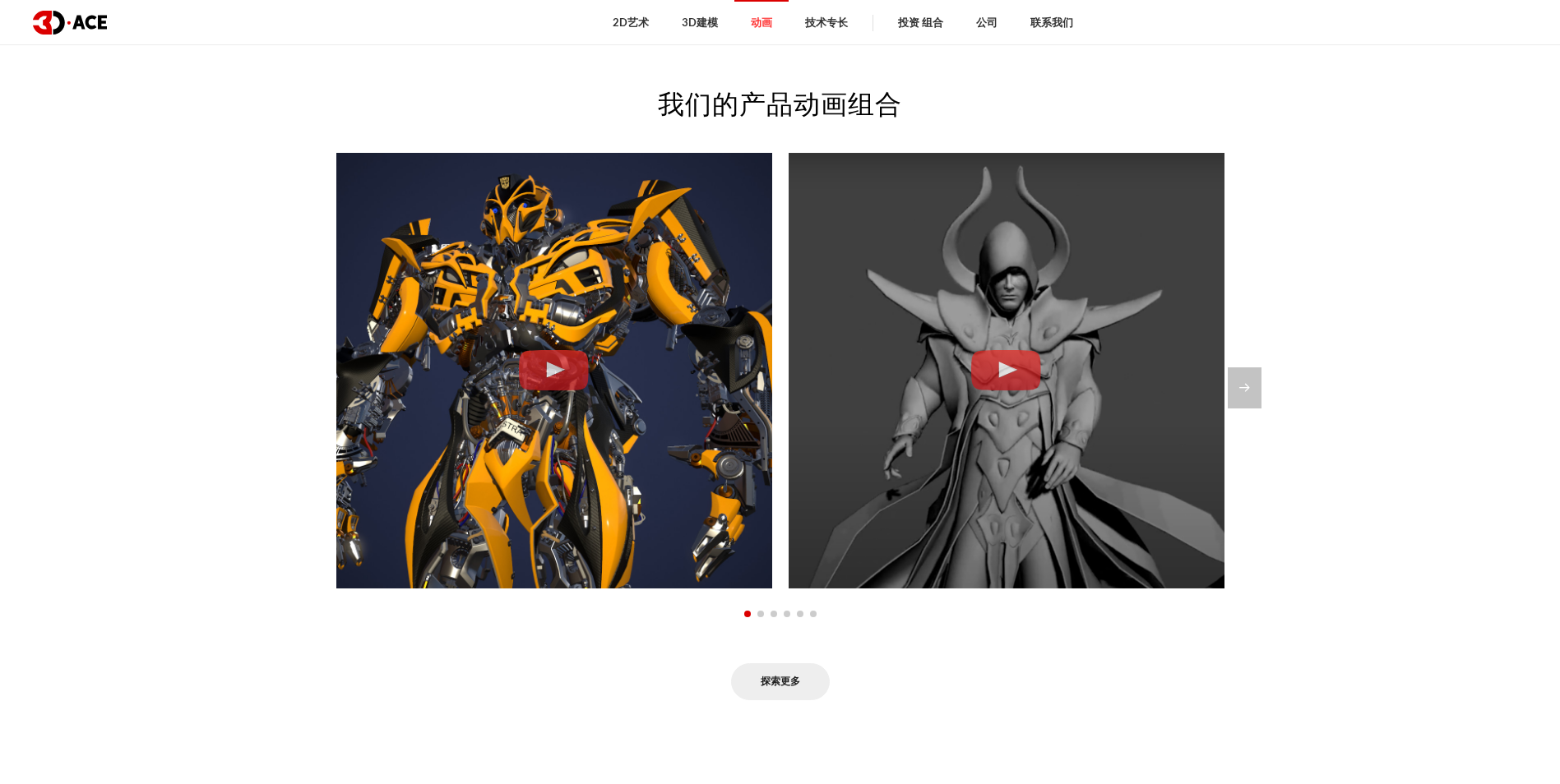
scroll to position [1318, 0]
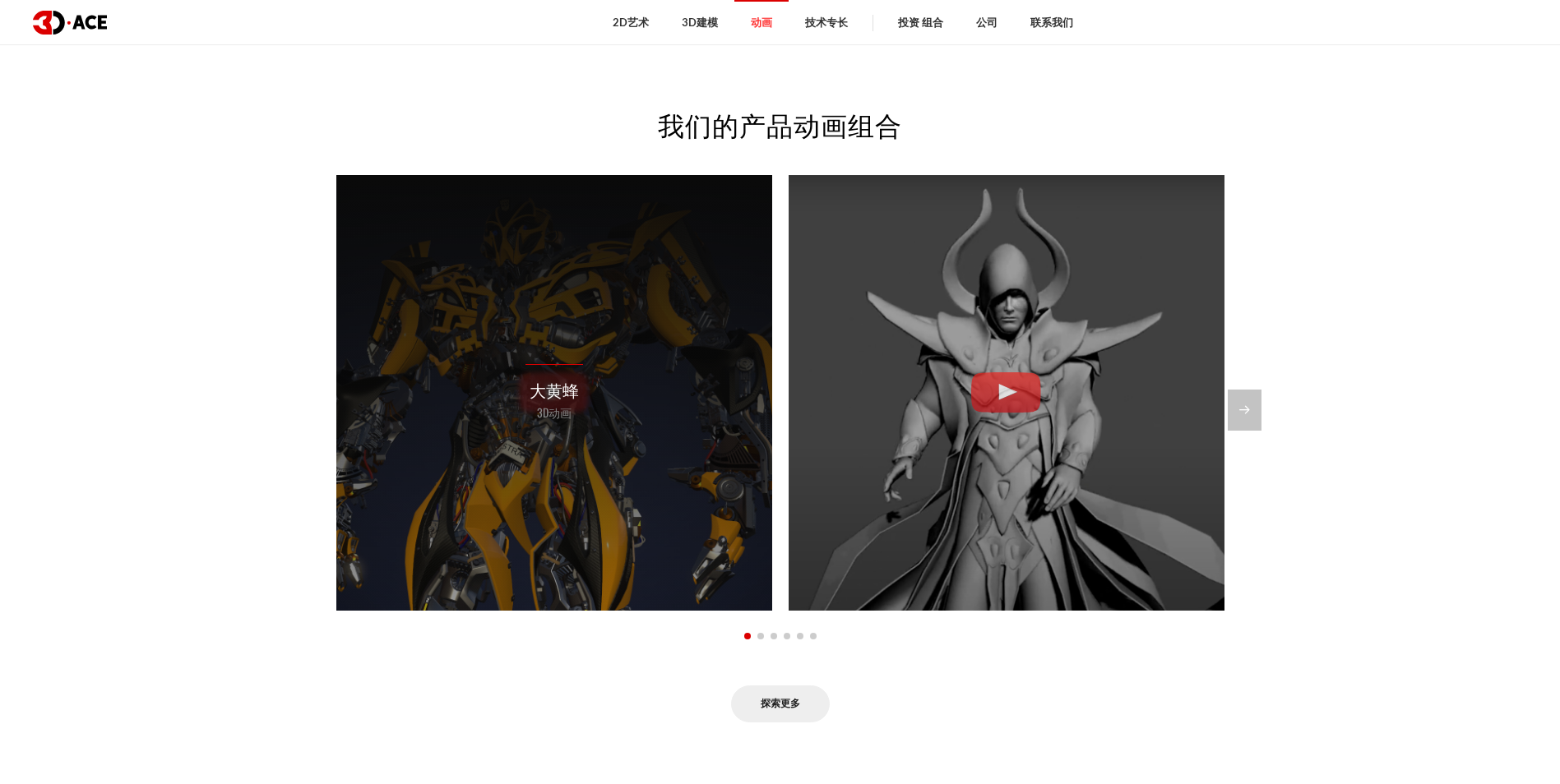
click at [563, 366] on div "大黄蜂 3D动画" at bounding box center [554, 393] width 57 height 57
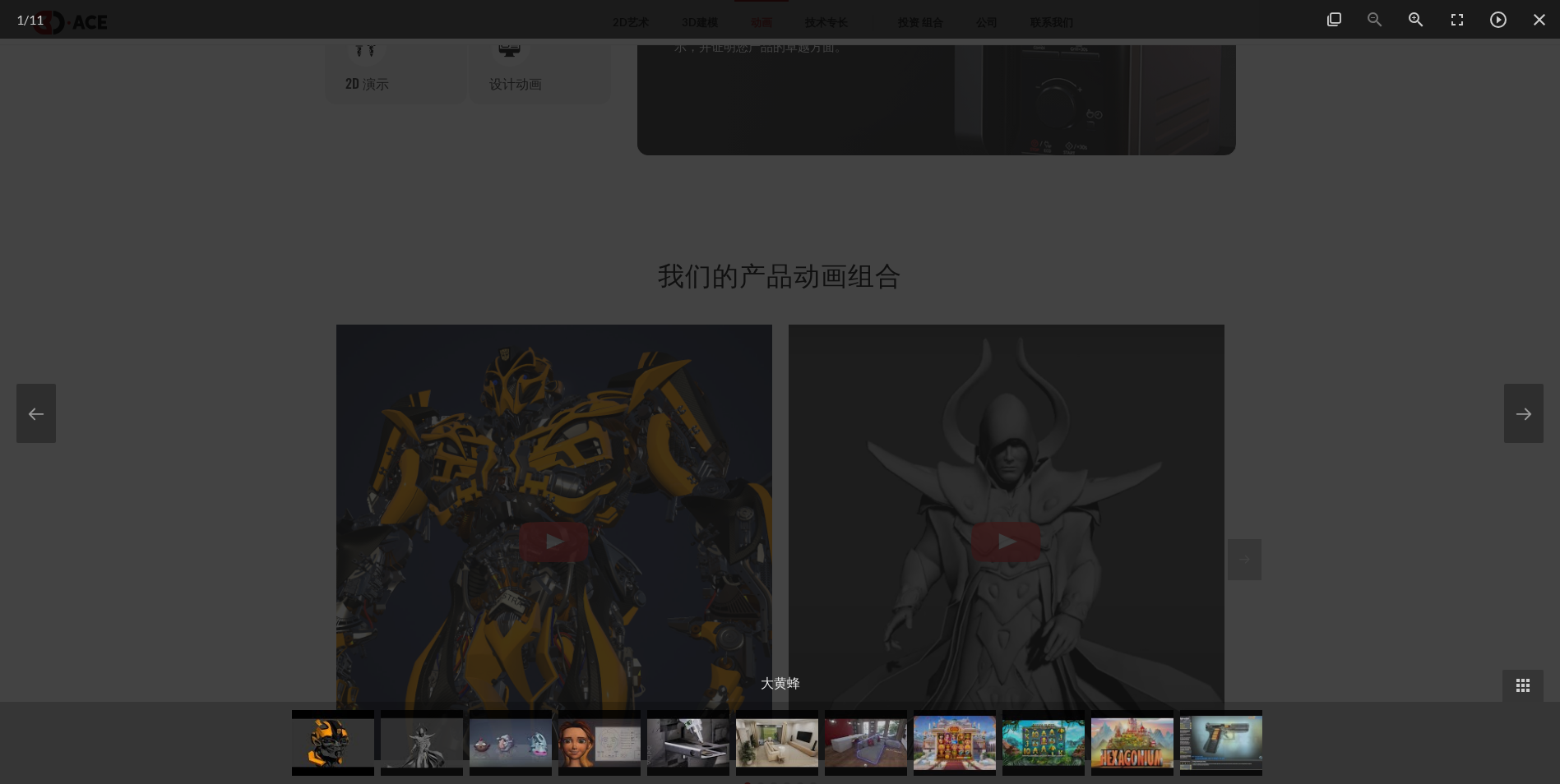
scroll to position [1154, 0]
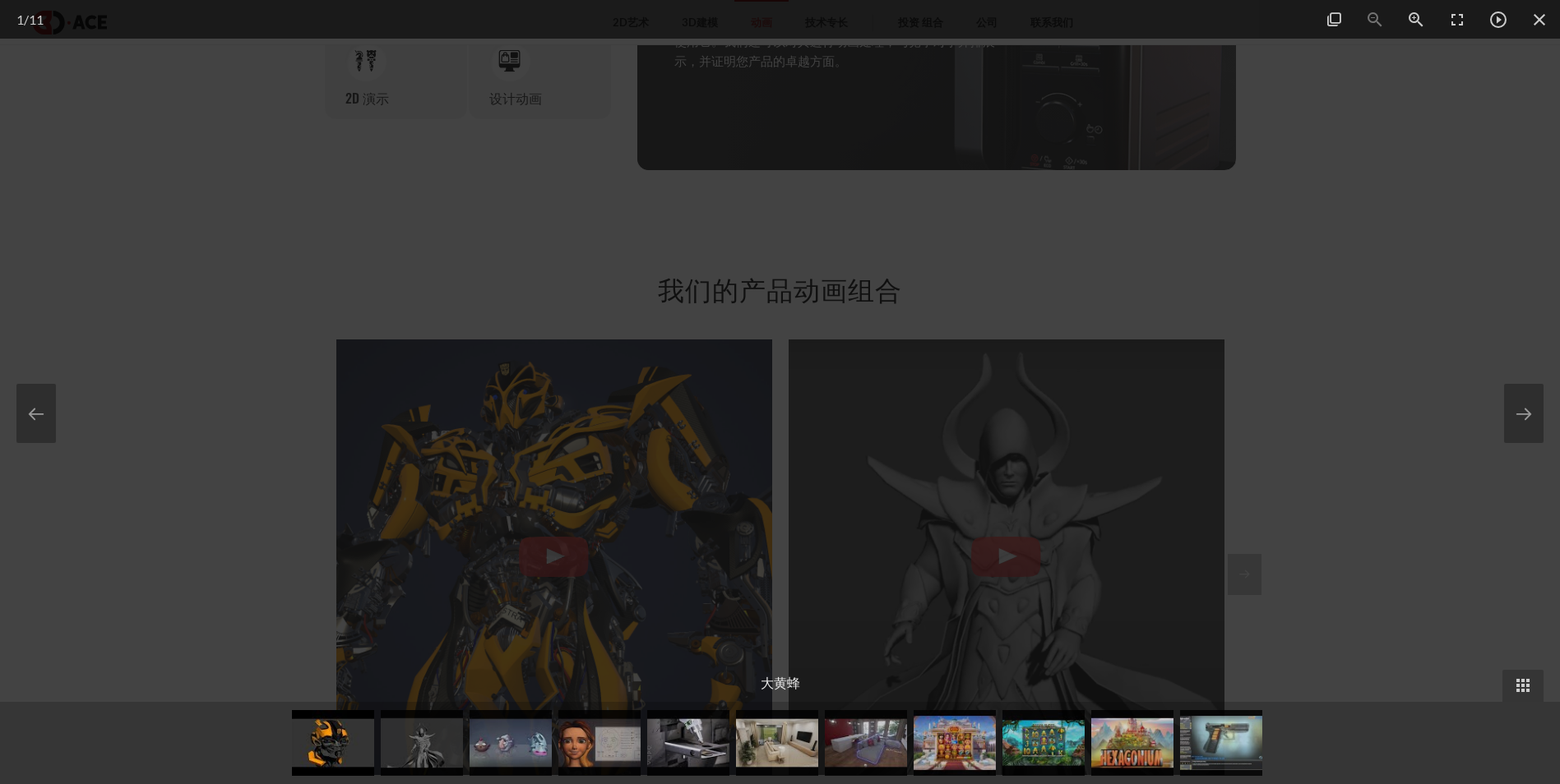
click at [1254, 242] on div at bounding box center [780, 392] width 1560 height 784
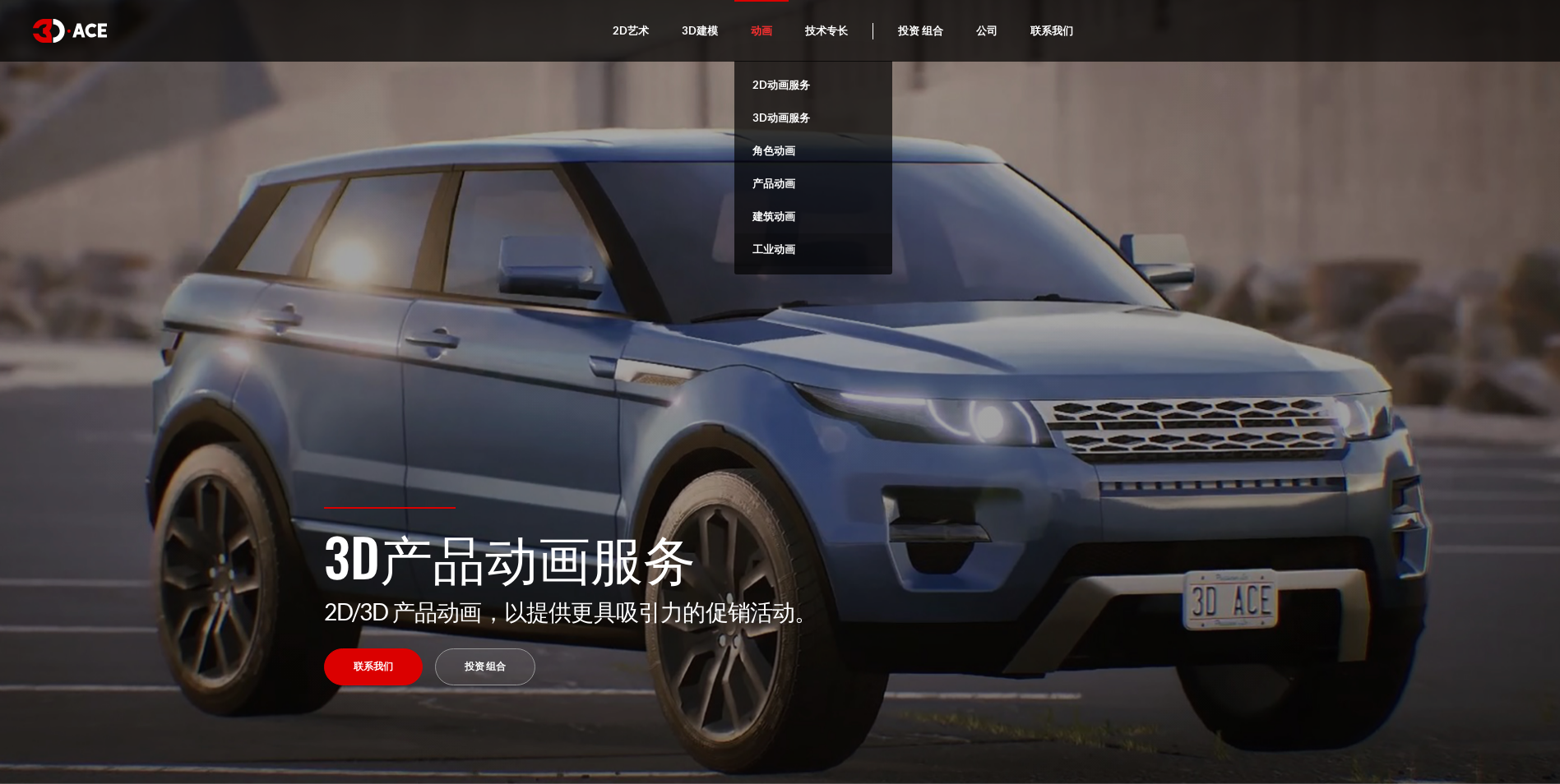
click at [786, 251] on link "工业动画" at bounding box center [813, 249] width 158 height 33
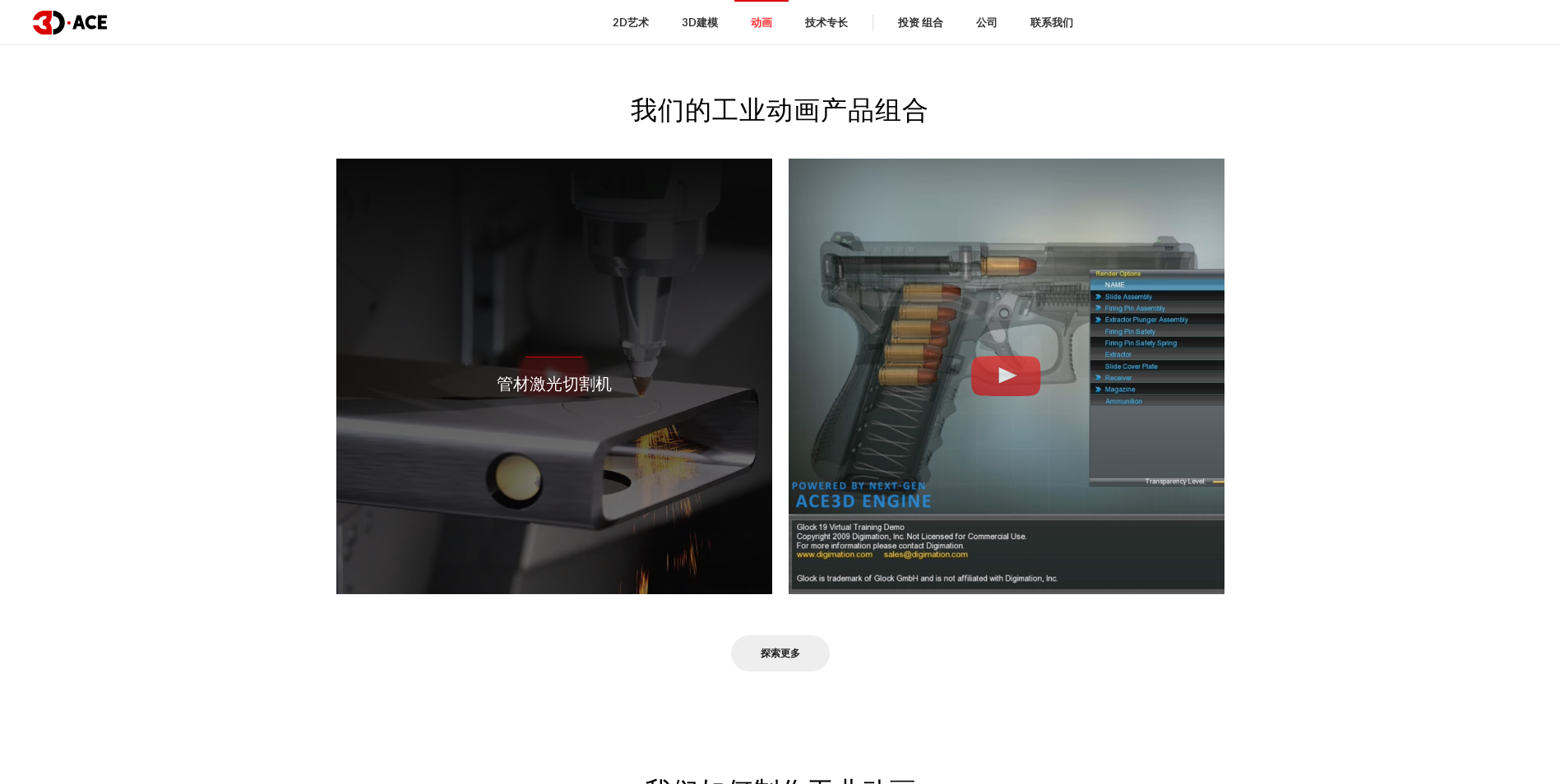
scroll to position [1397, 0]
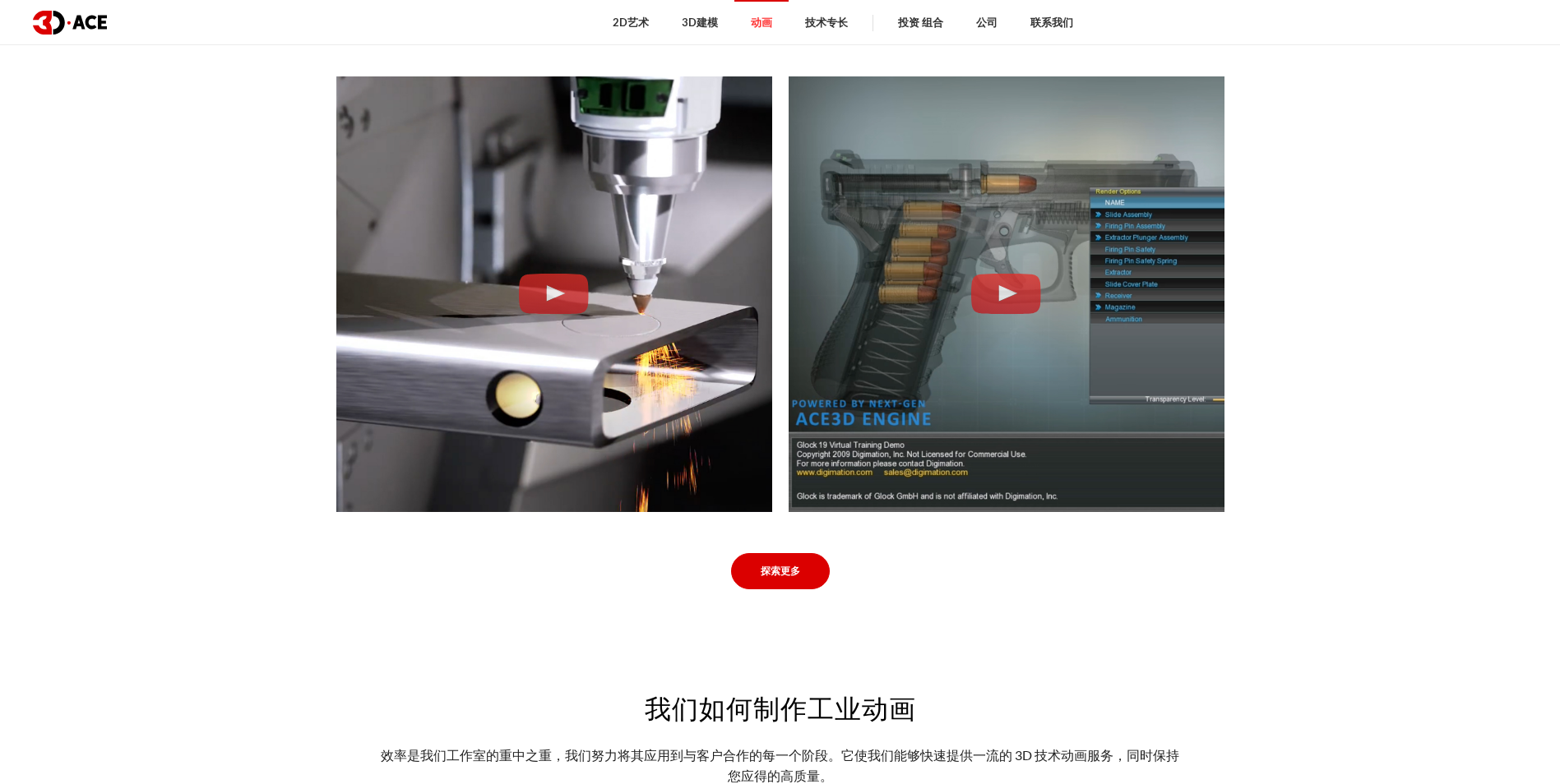
click at [767, 558] on link "探索更多" at bounding box center [780, 571] width 98 height 37
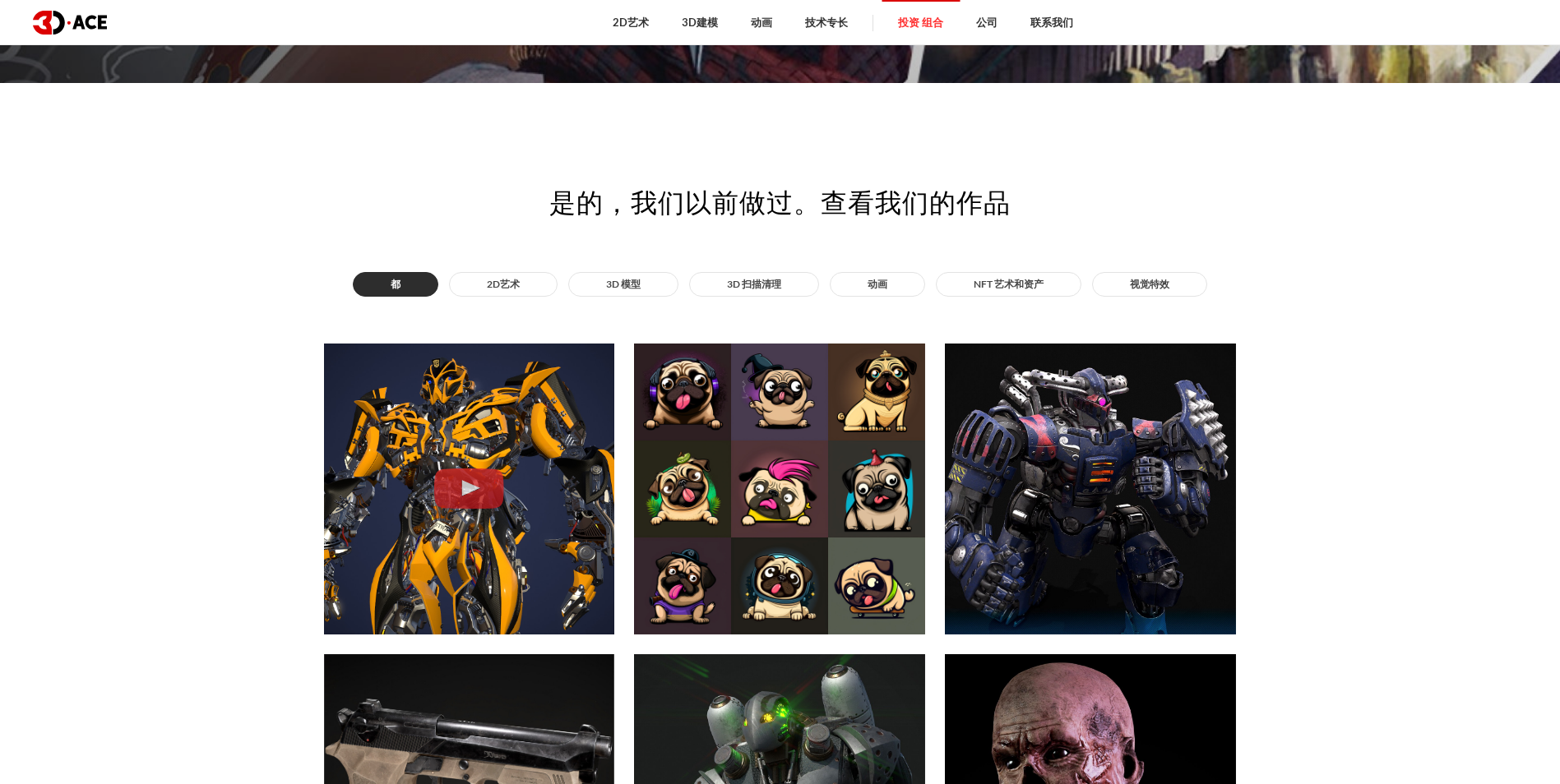
scroll to position [739, 0]
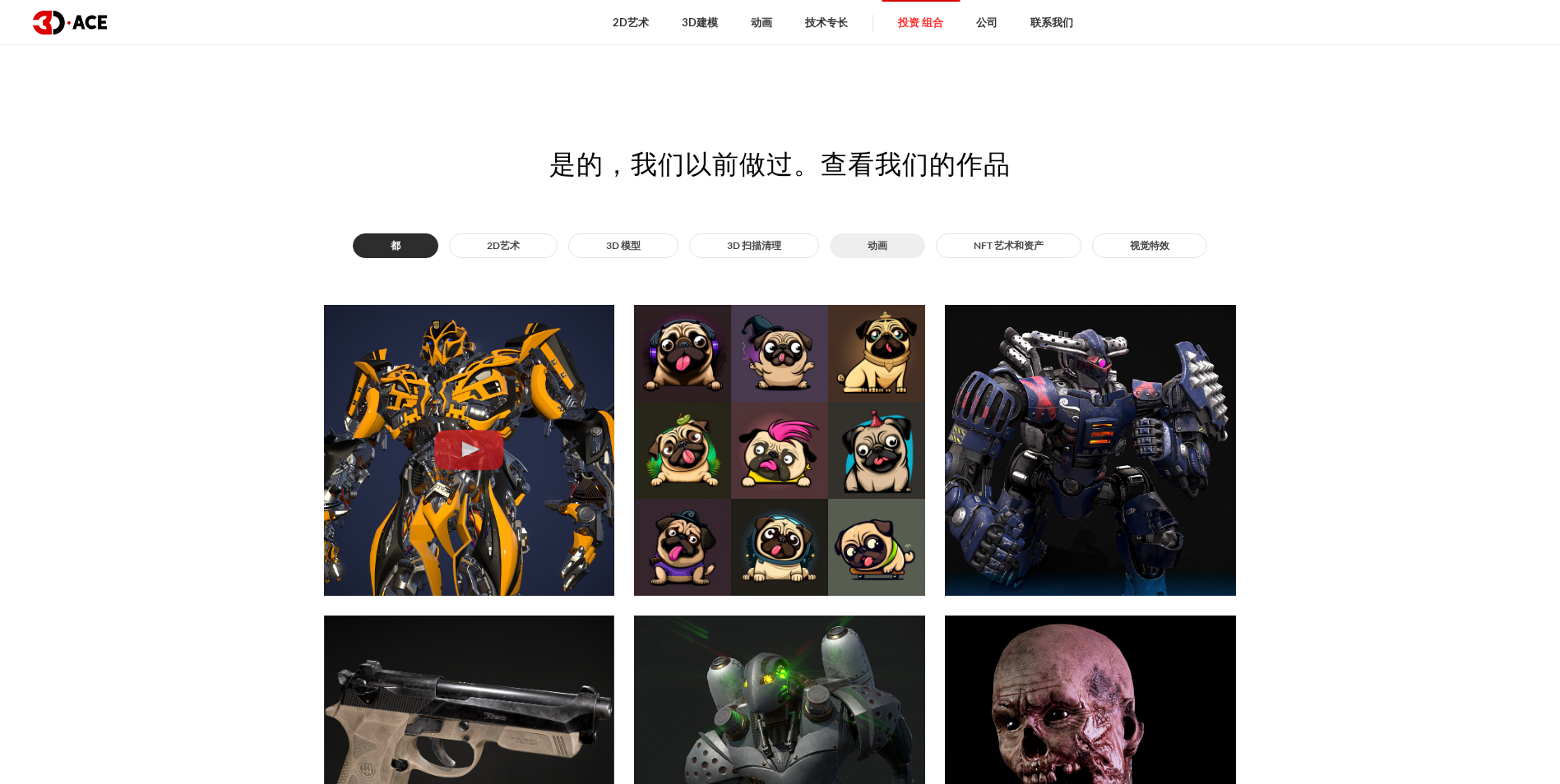
click at [890, 243] on button "动画" at bounding box center [877, 246] width 96 height 25
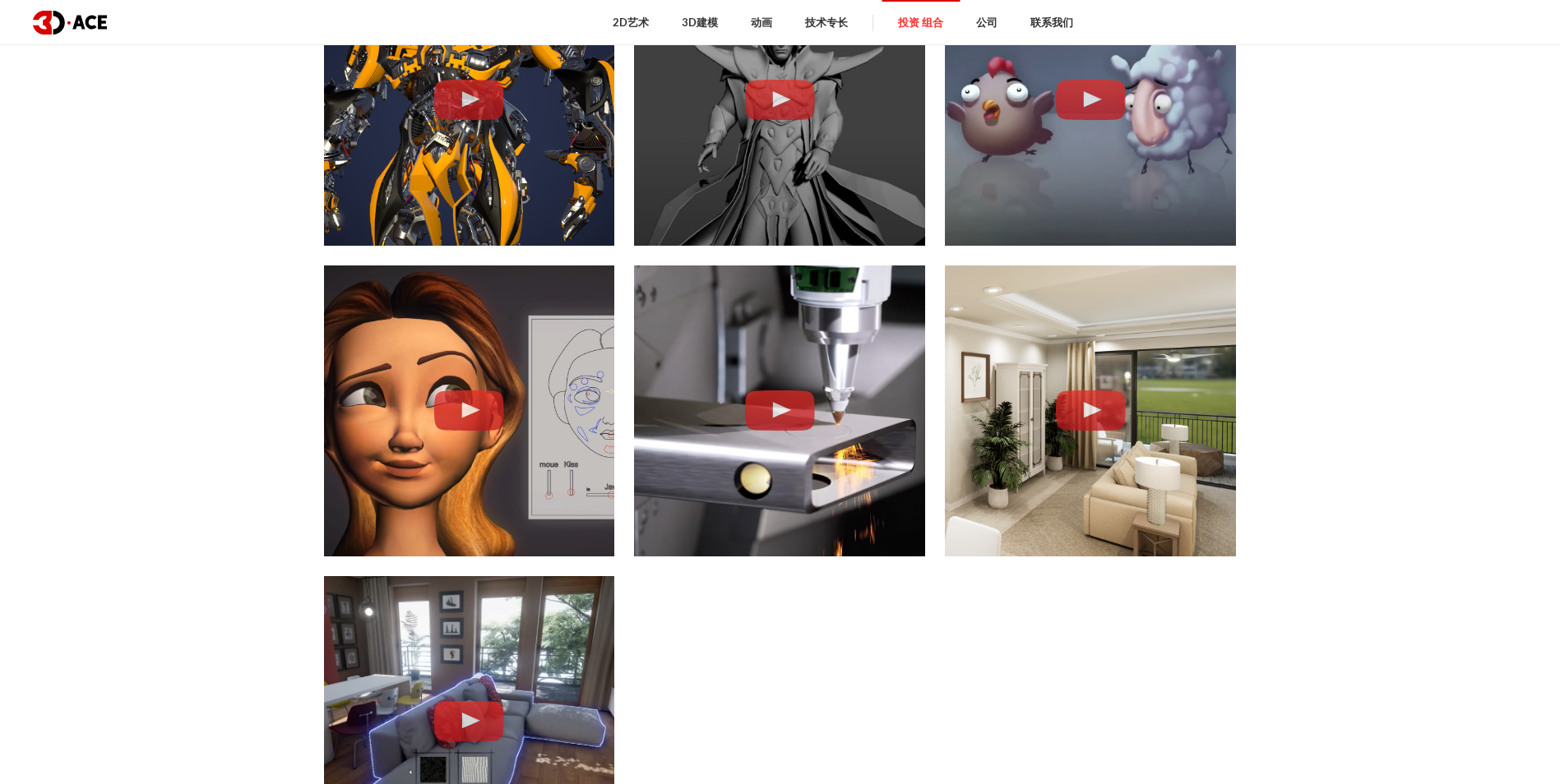
scroll to position [1068, 0]
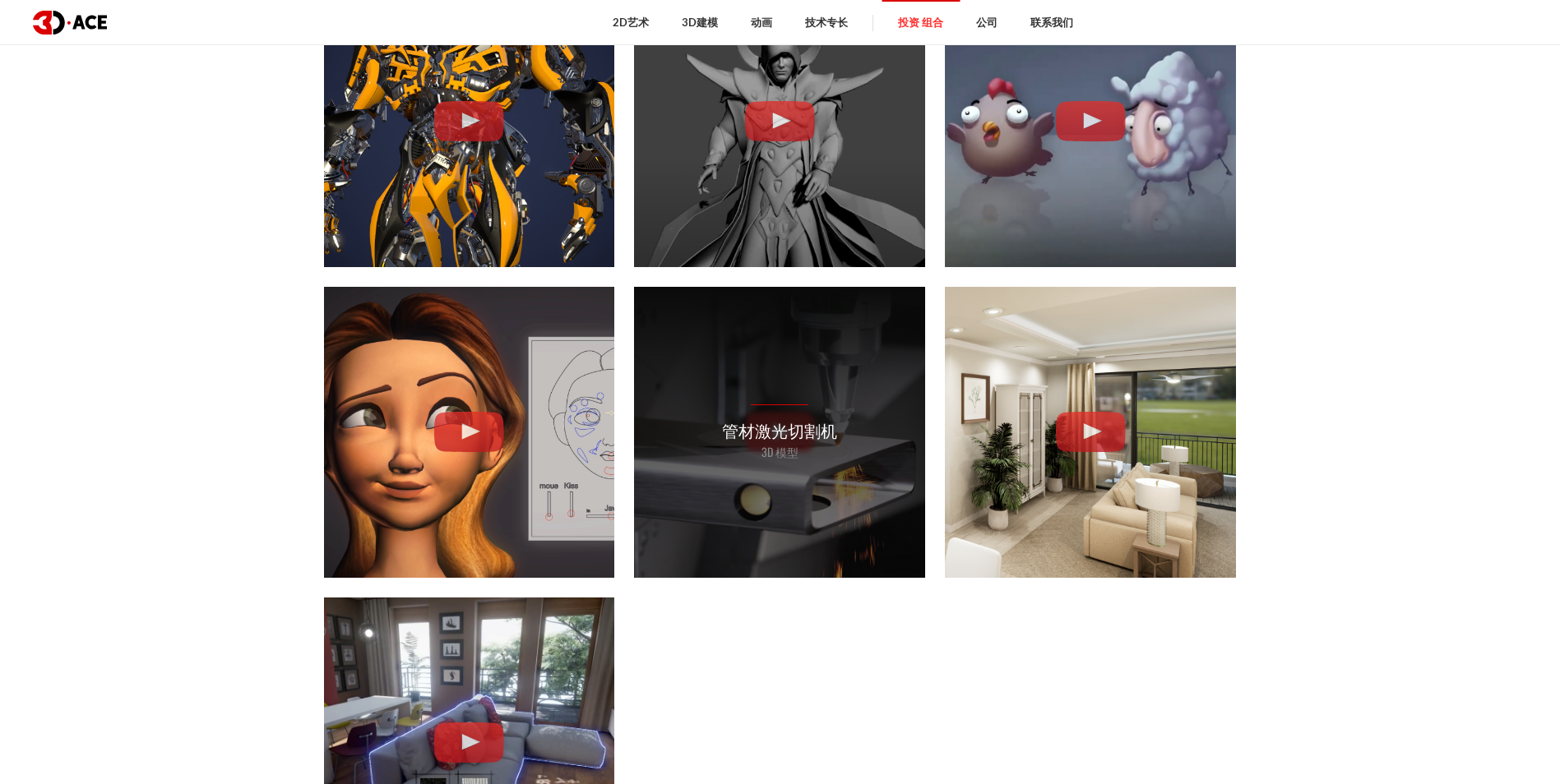
click at [793, 434] on p "管材激光切割机" at bounding box center [779, 430] width 115 height 26
